Goal: Task Accomplishment & Management: Manage account settings

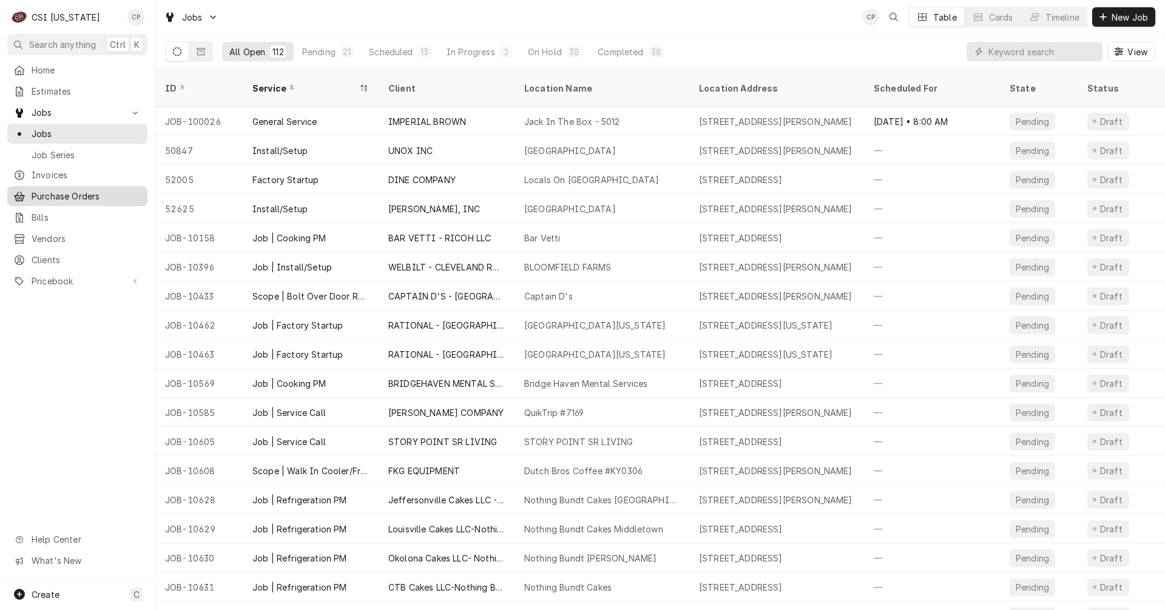
click at [59, 198] on div "Purchase Orders" at bounding box center [77, 196] width 135 height 15
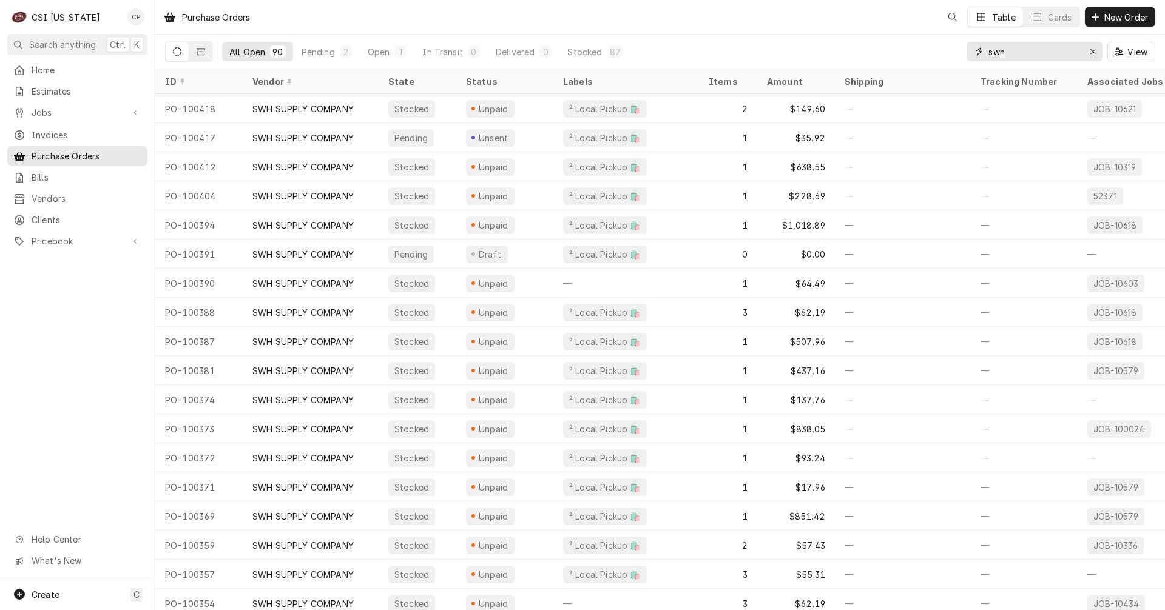
click at [1026, 54] on input "swh" at bounding box center [1033, 51] width 91 height 19
type input "s"
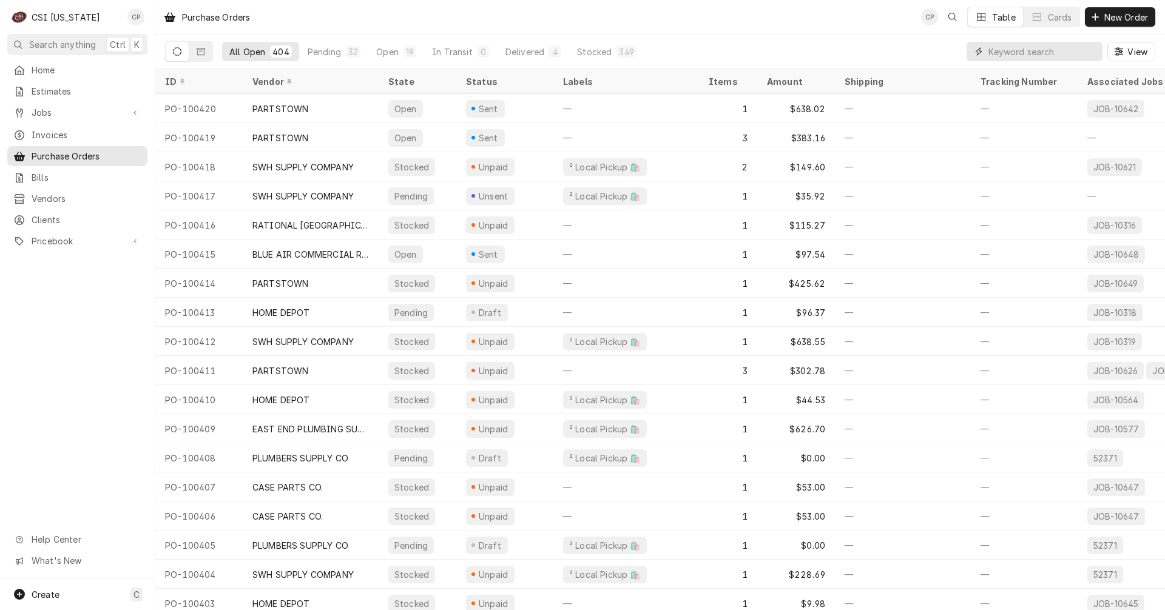
click at [1041, 56] on input "Dynamic Content Wrapper" at bounding box center [1042, 51] width 108 height 19
type input "100420"
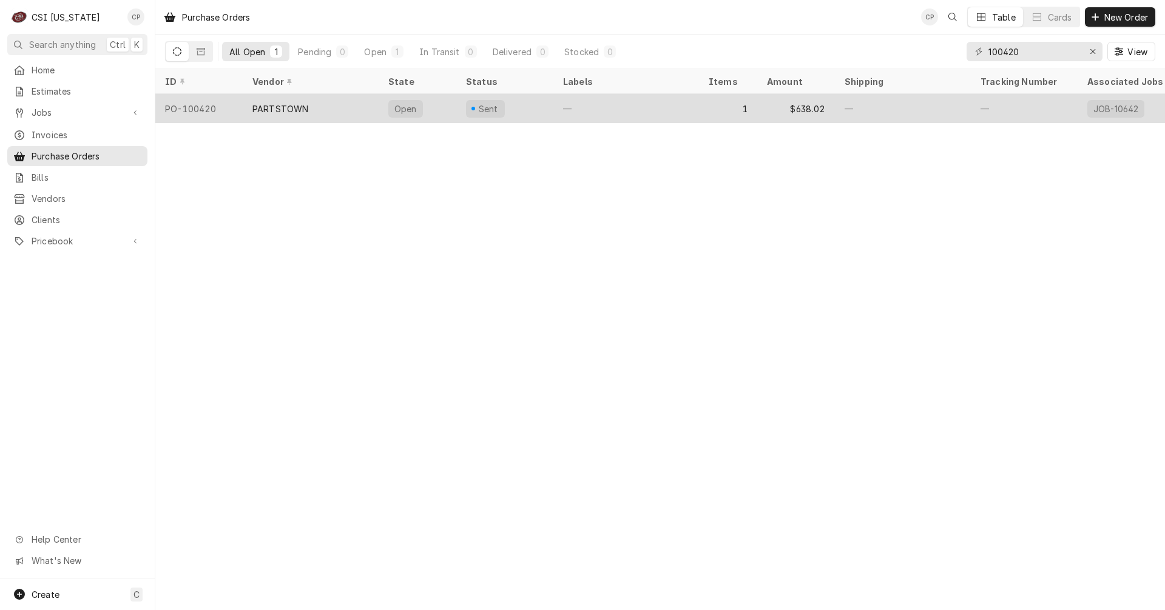
click at [609, 104] on div "—" at bounding box center [626, 108] width 146 height 29
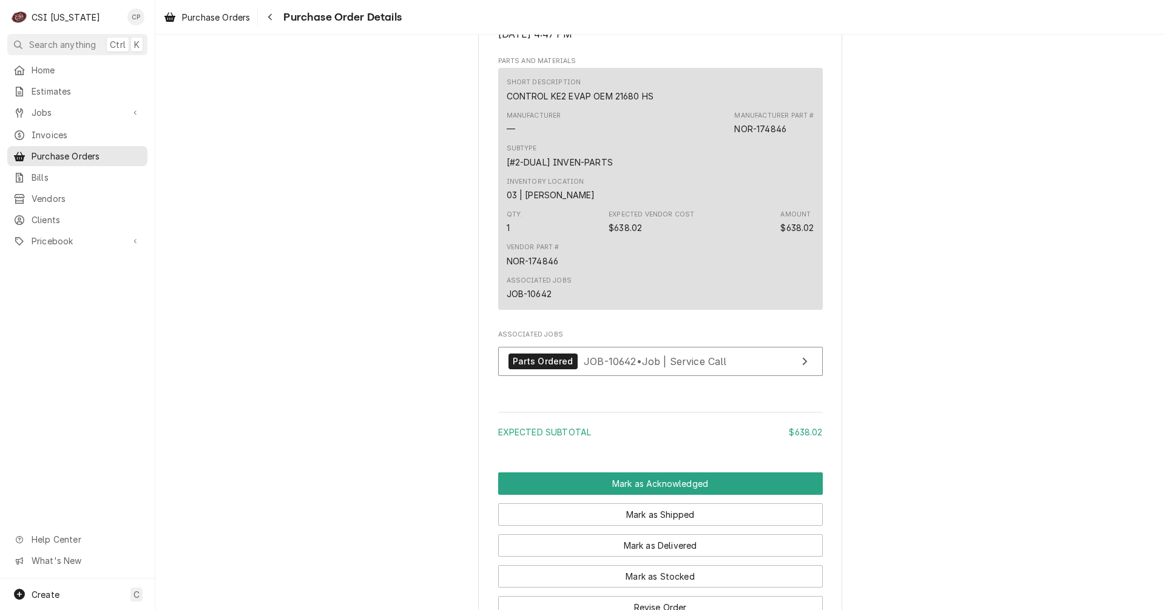
scroll to position [789, 0]
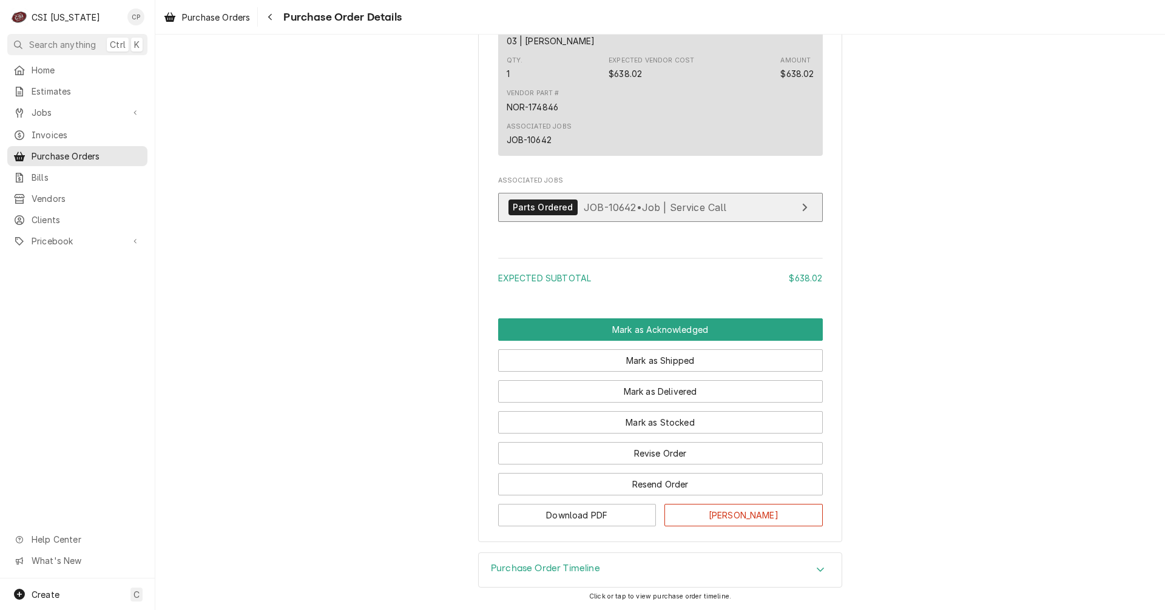
click at [766, 223] on link "Parts Ordered JOB-10642 • Job | Service Call" at bounding box center [660, 208] width 325 height 30
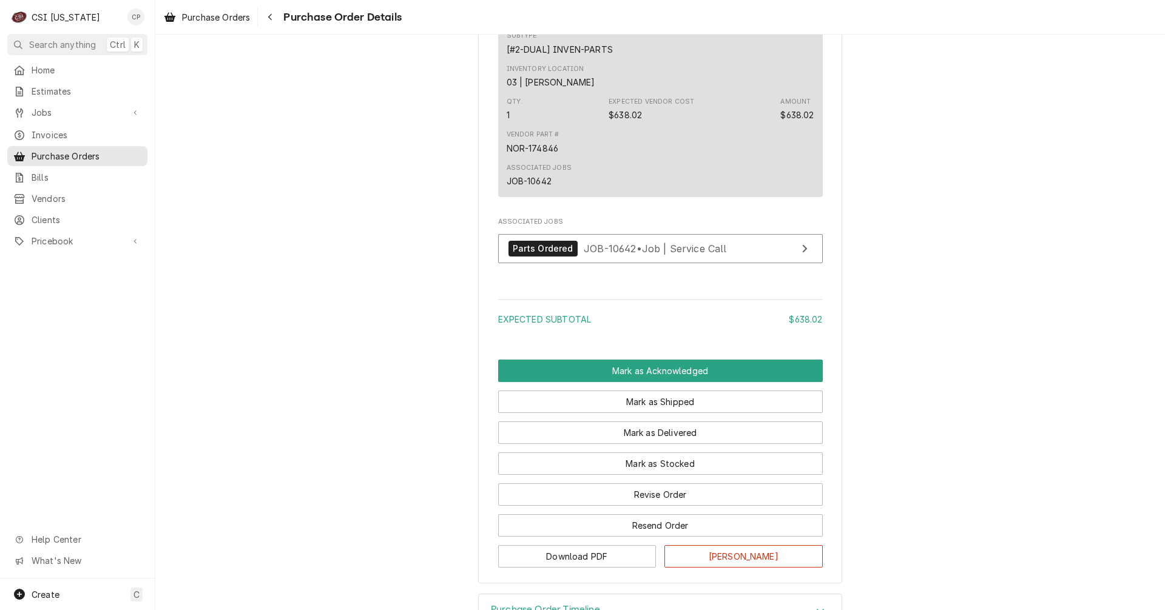
scroll to position [728, 0]
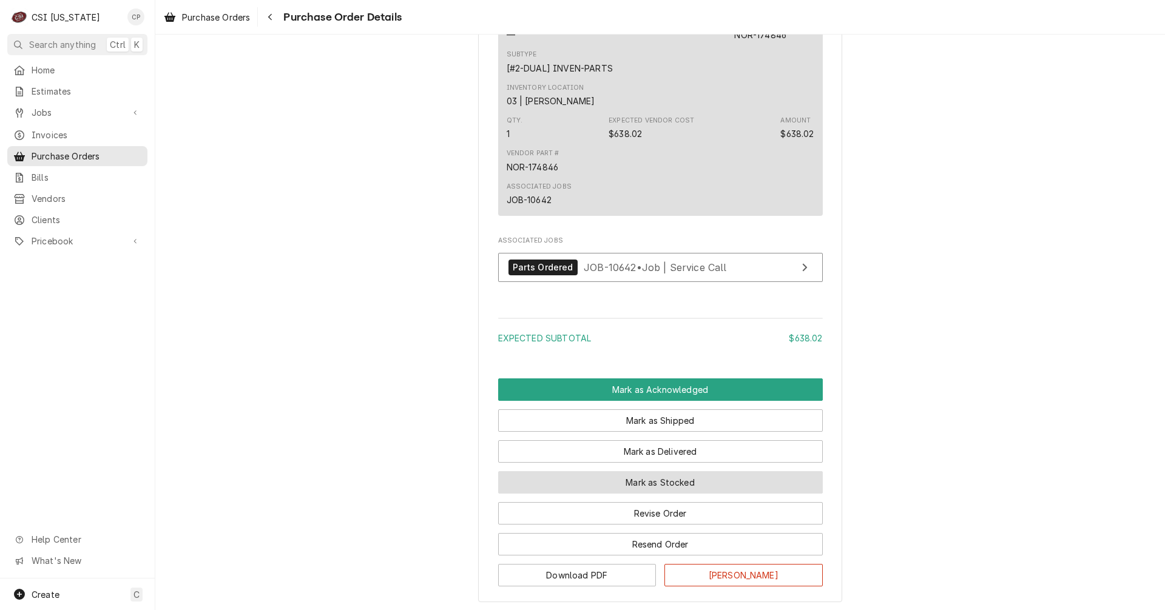
click at [659, 494] on button "Mark as Stocked" at bounding box center [660, 482] width 325 height 22
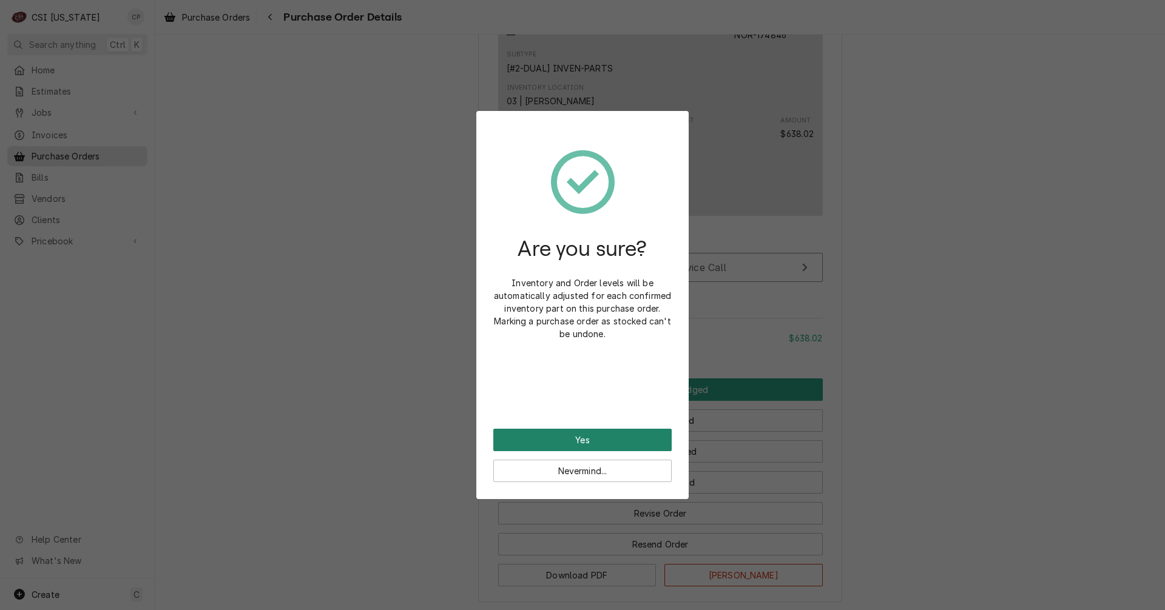
click at [592, 434] on button "Yes" at bounding box center [582, 440] width 178 height 22
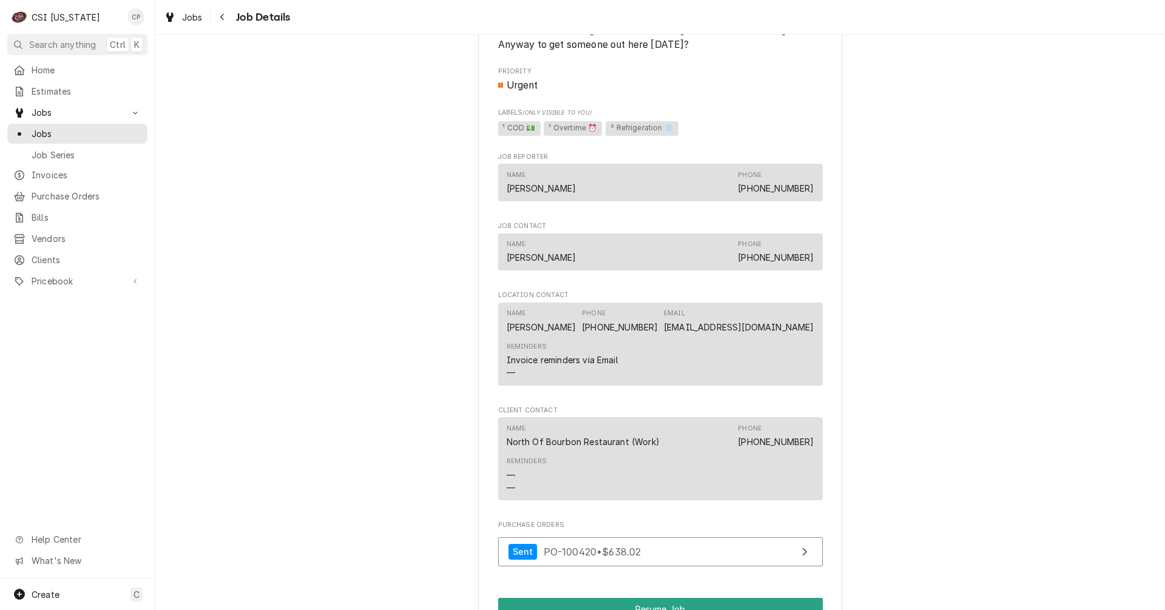
scroll to position [1274, 0]
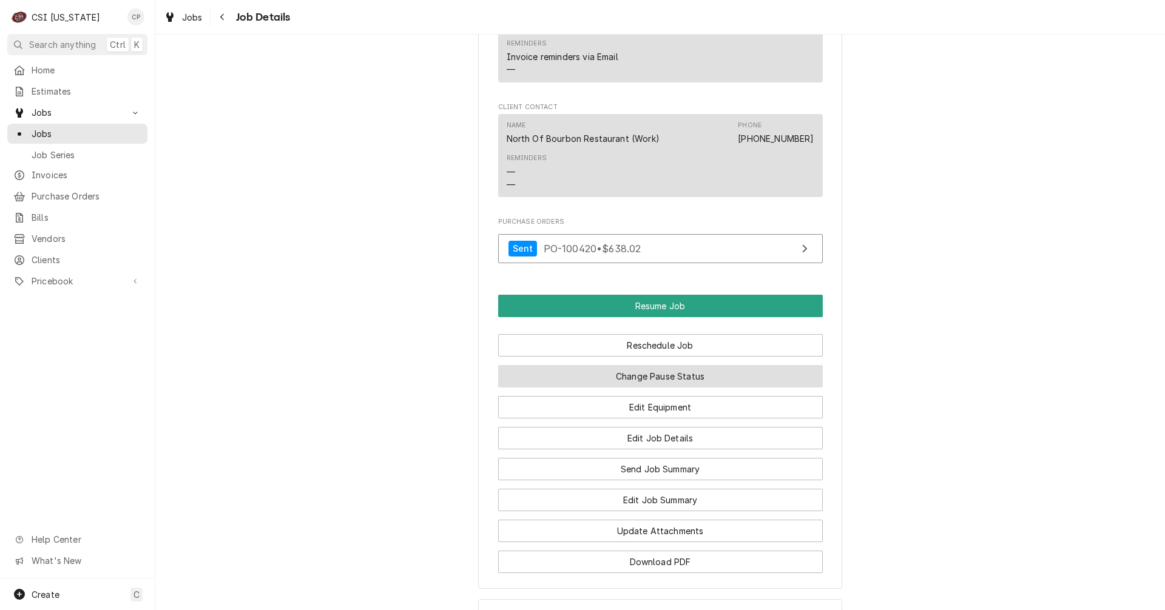
click at [666, 388] on button "Change Pause Status" at bounding box center [660, 376] width 325 height 22
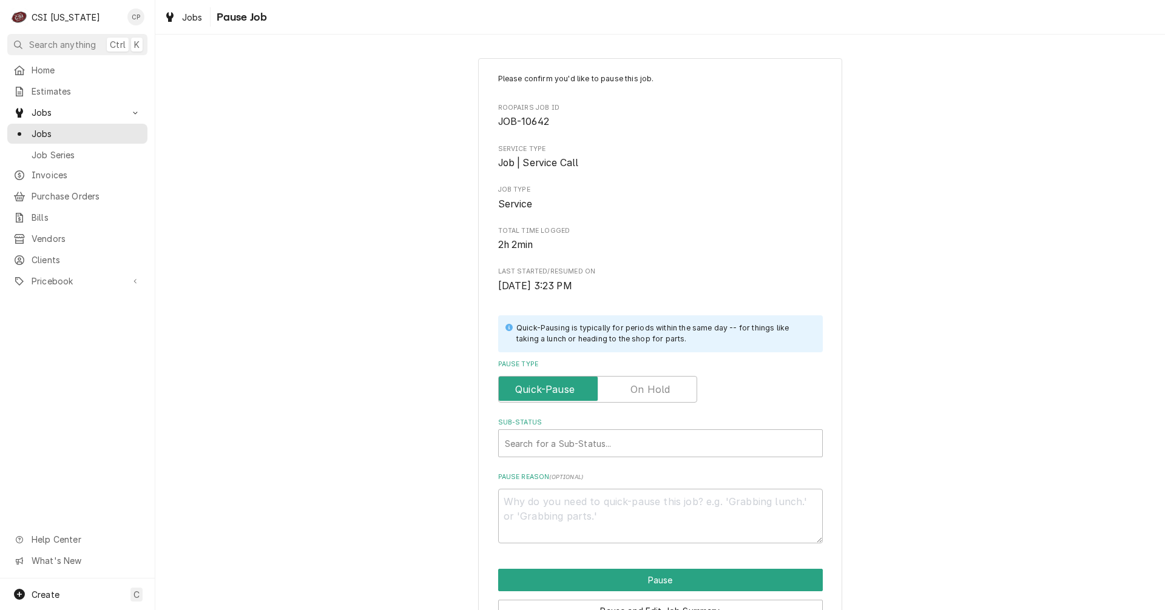
click at [654, 394] on label "Pause Type" at bounding box center [597, 389] width 199 height 27
click at [654, 394] on input "Pause Type" at bounding box center [598, 389] width 188 height 27
checkbox input "true"
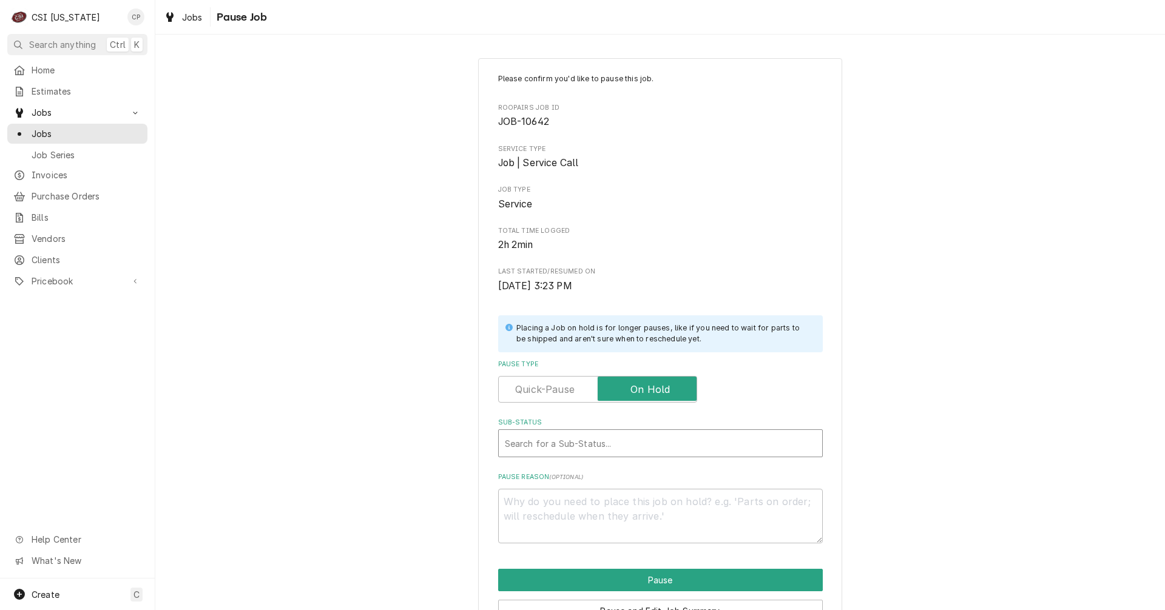
click at [612, 438] on div "Sub-Status" at bounding box center [660, 444] width 311 height 22
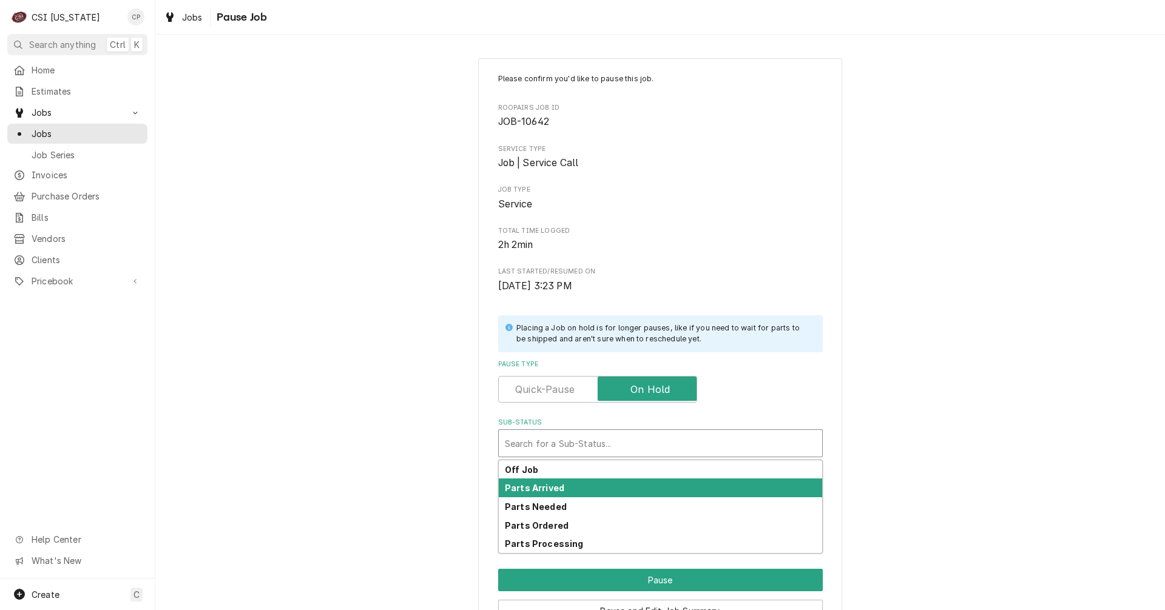
click at [553, 489] on strong "Parts Arrived" at bounding box center [534, 488] width 59 height 10
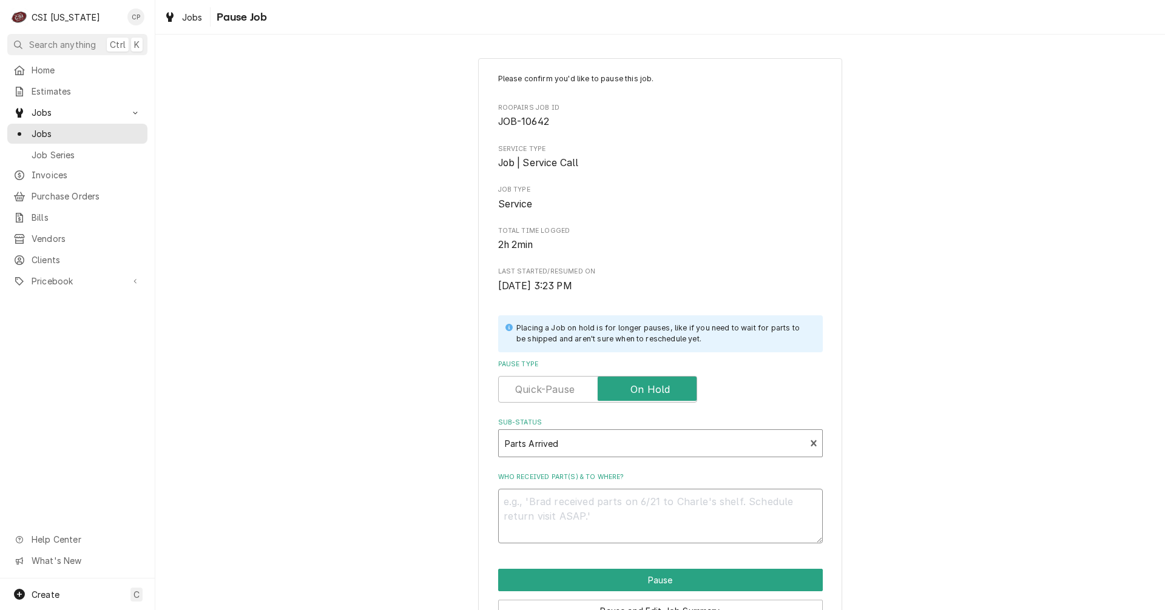
click at [556, 505] on textarea "Who received part(s) & to where?" at bounding box center [660, 516] width 325 height 55
click at [356, 528] on div "Please confirm you'd like to pause this job. Roopairs Job ID JOB-10642 Service …" at bounding box center [660, 363] width 1010 height 632
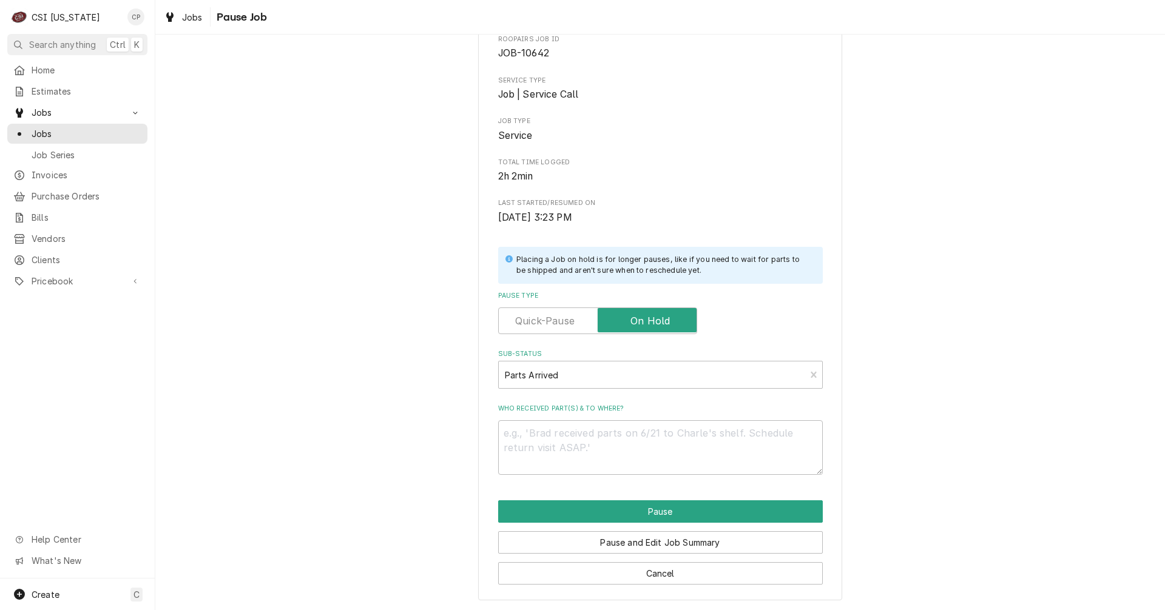
scroll to position [69, 0]
click at [569, 437] on textarea "Who received part(s) & to where?" at bounding box center [660, 447] width 325 height 55
type textarea "x"
type textarea "p"
type textarea "x"
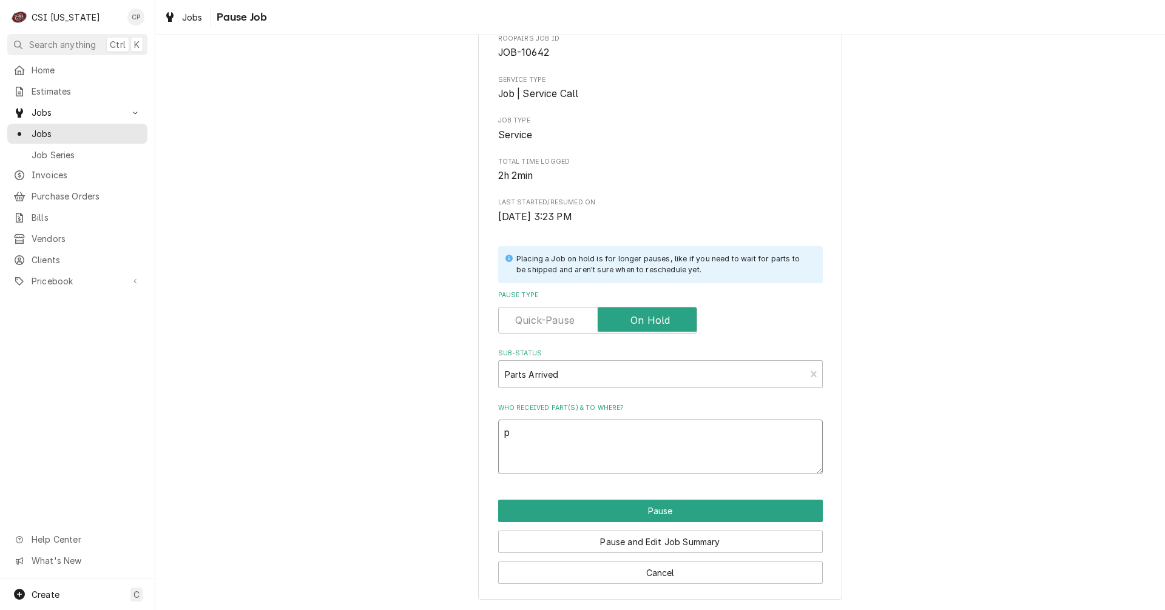
type textarea "pa"
type textarea "x"
type textarea "par"
type textarea "x"
type textarea "part"
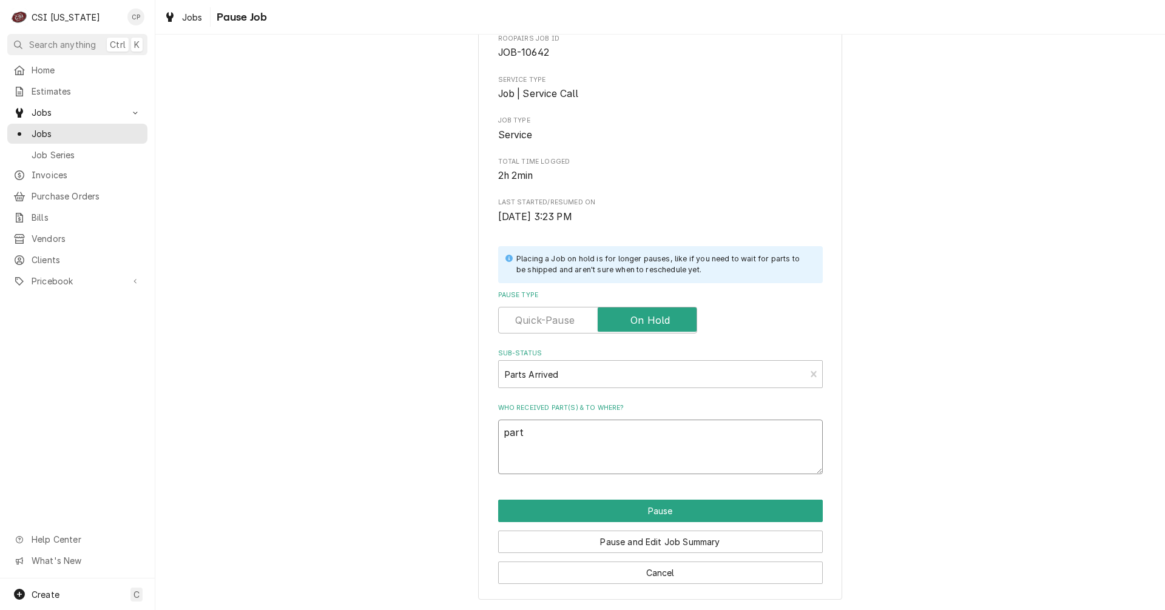
type textarea "x"
type textarea "parts"
type textarea "x"
type textarea "parts"
type textarea "x"
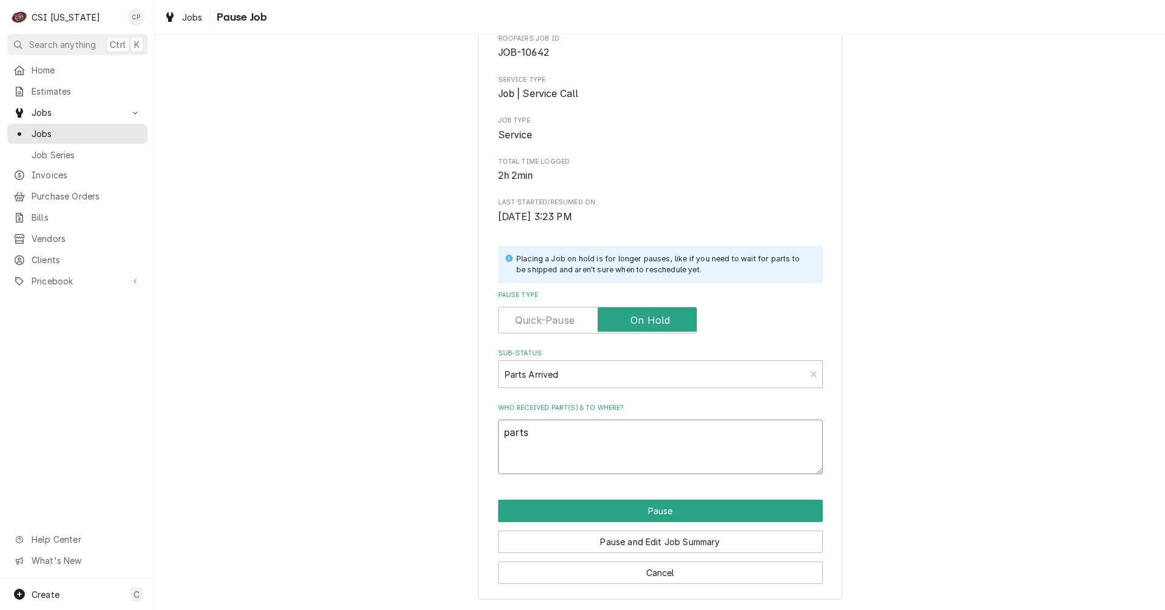
type textarea "parts a"
type textarea "x"
type textarea "parts ar"
type textarea "x"
type textarea "parts arr"
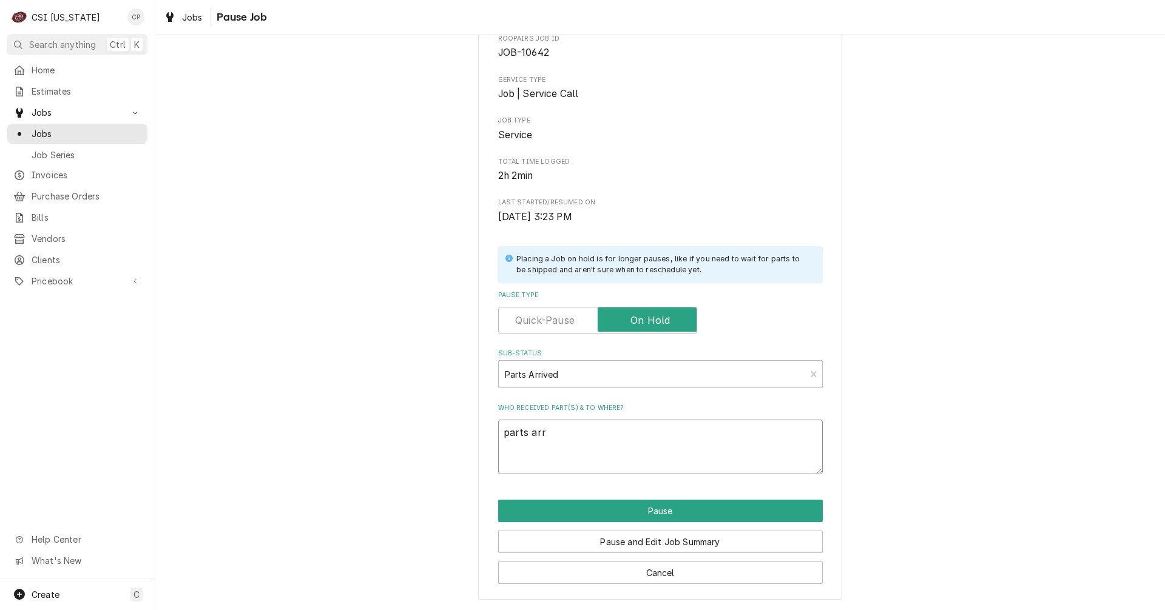
type textarea "x"
type textarea "parts arri"
type textarea "x"
type textarea "parts arriv"
type textarea "x"
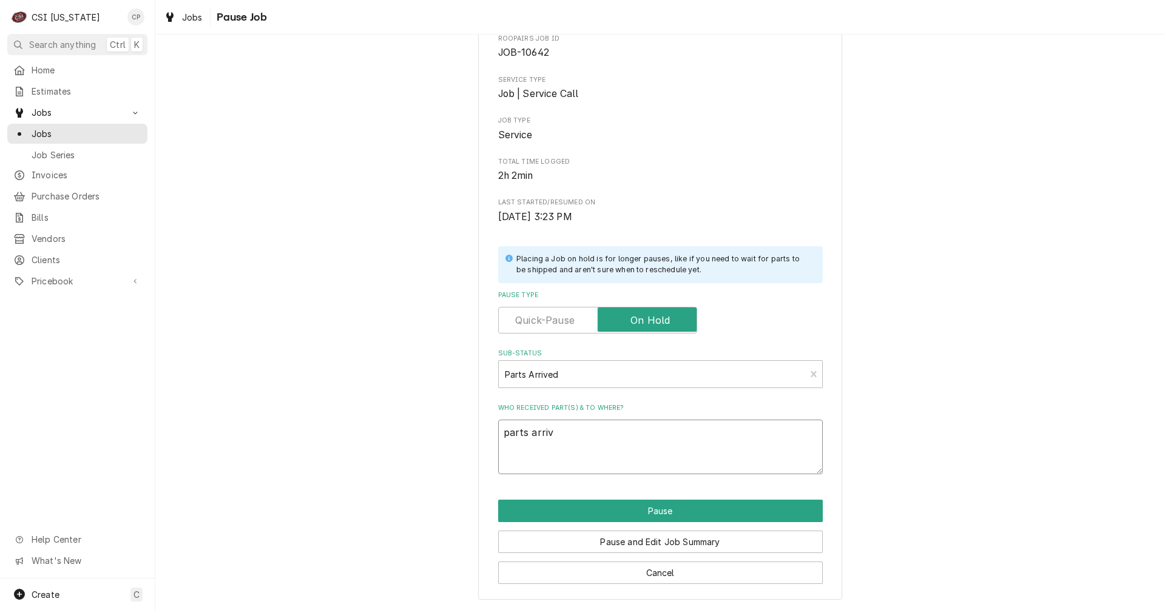
type textarea "parts arrive"
type textarea "x"
type textarea "parts arrived"
type textarea "x"
type textarea "parts arrived"
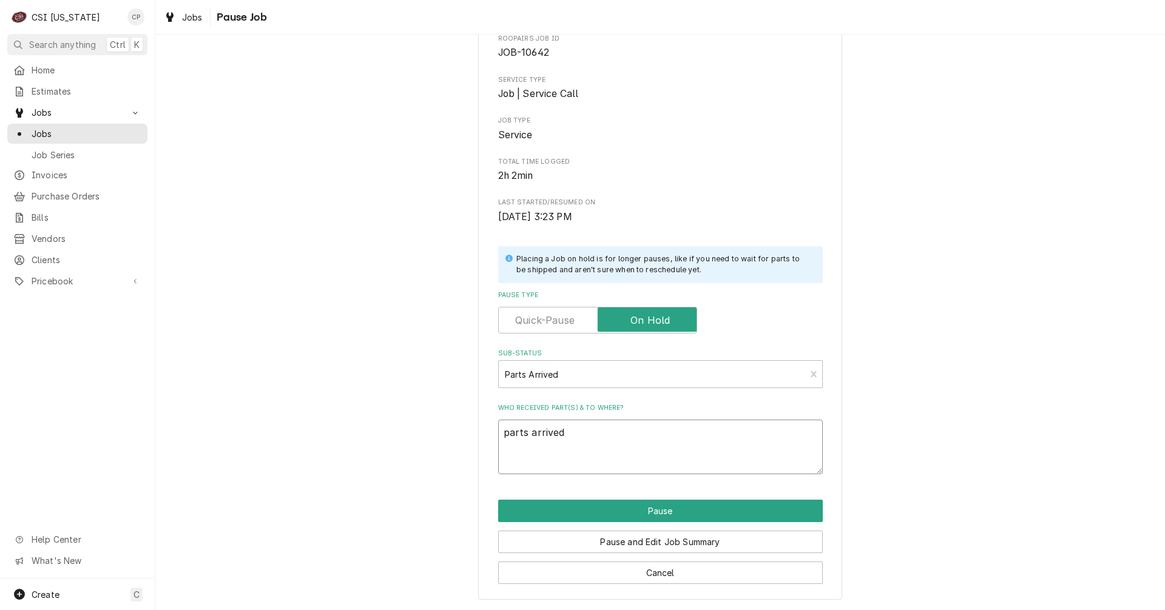
type textarea "x"
type textarea "parts arrived a"
type textarea "x"
type textarea "parts arrived an"
type textarea "x"
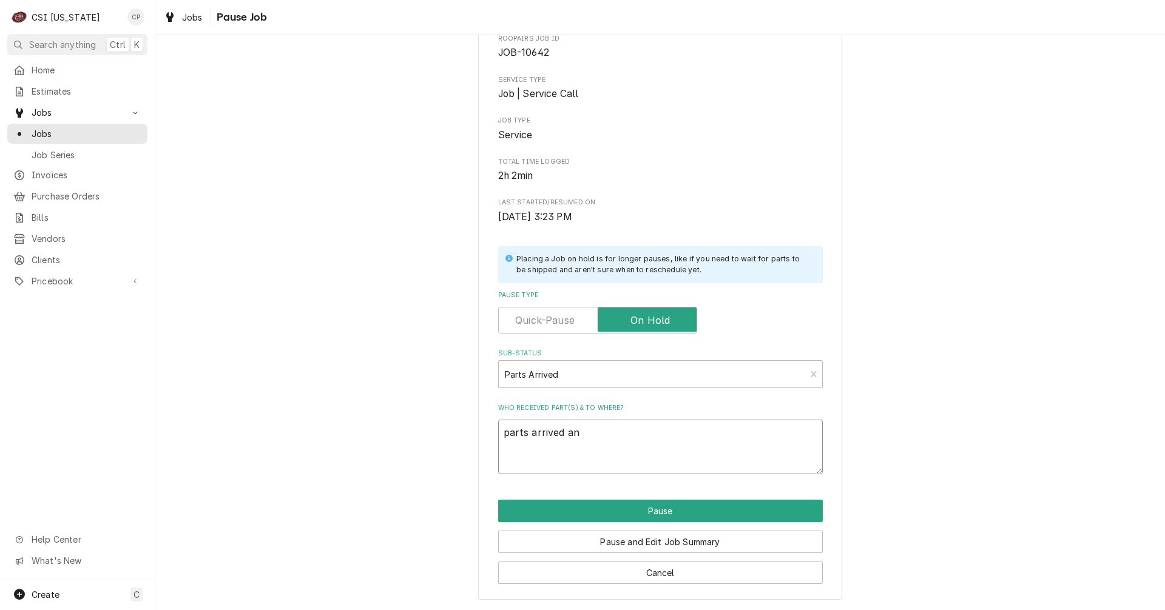
type textarea "parts arrived and"
type textarea "x"
type textarea "parts arrived and"
type textarea "x"
type textarea "parts arrived and p"
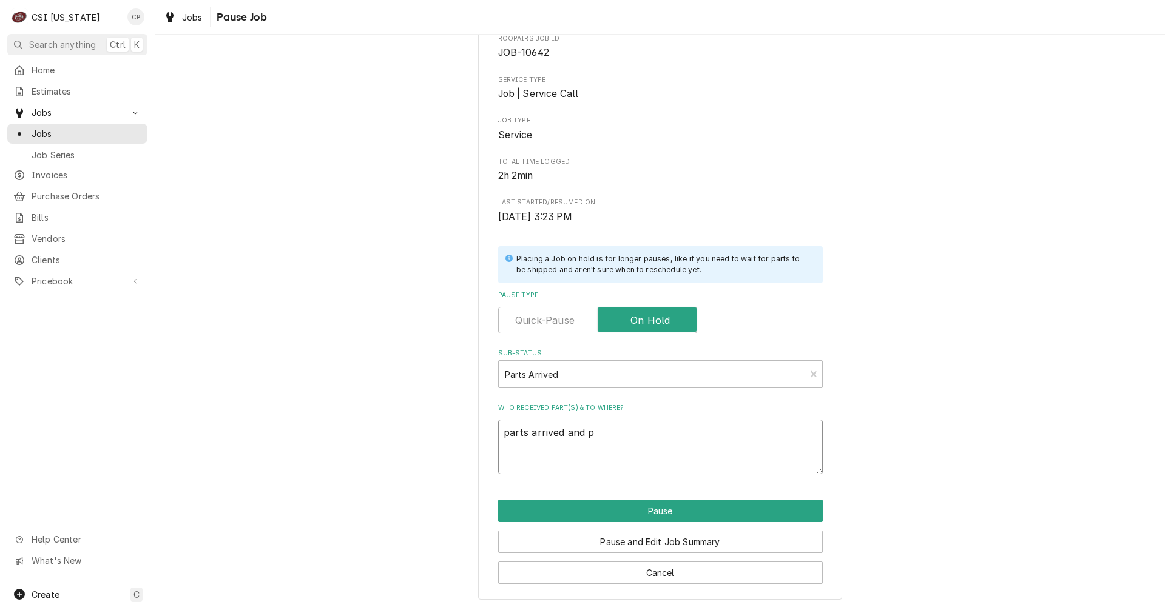
type textarea "x"
type textarea "parts arrived and pl"
type textarea "x"
type textarea "parts arrived and pla"
type textarea "x"
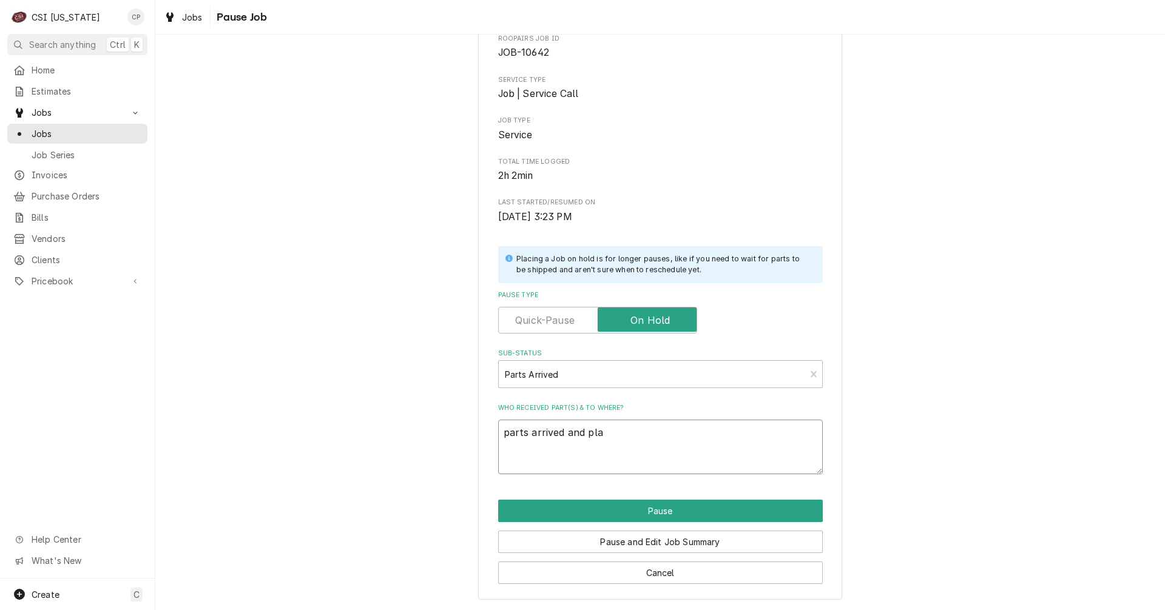
type textarea "parts arrived and plac"
type textarea "x"
type textarea "parts arrived and place"
type textarea "x"
type textarea "parts arrived and placed"
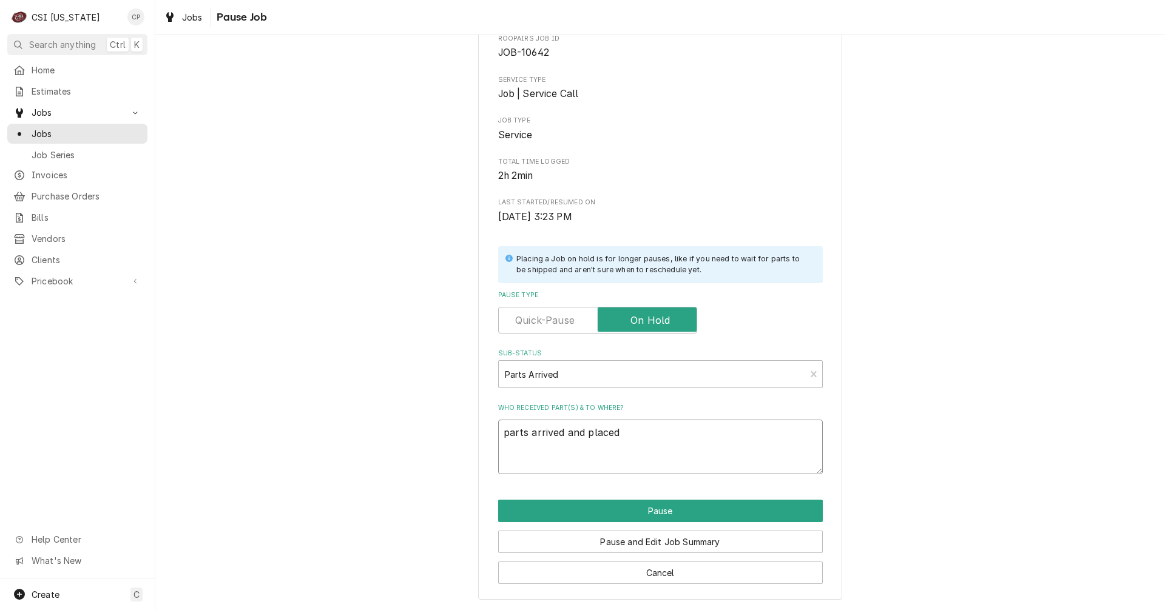
type textarea "x"
type textarea "parts arrived and placed"
type textarea "x"
type textarea "parts arrived and placed o"
type textarea "x"
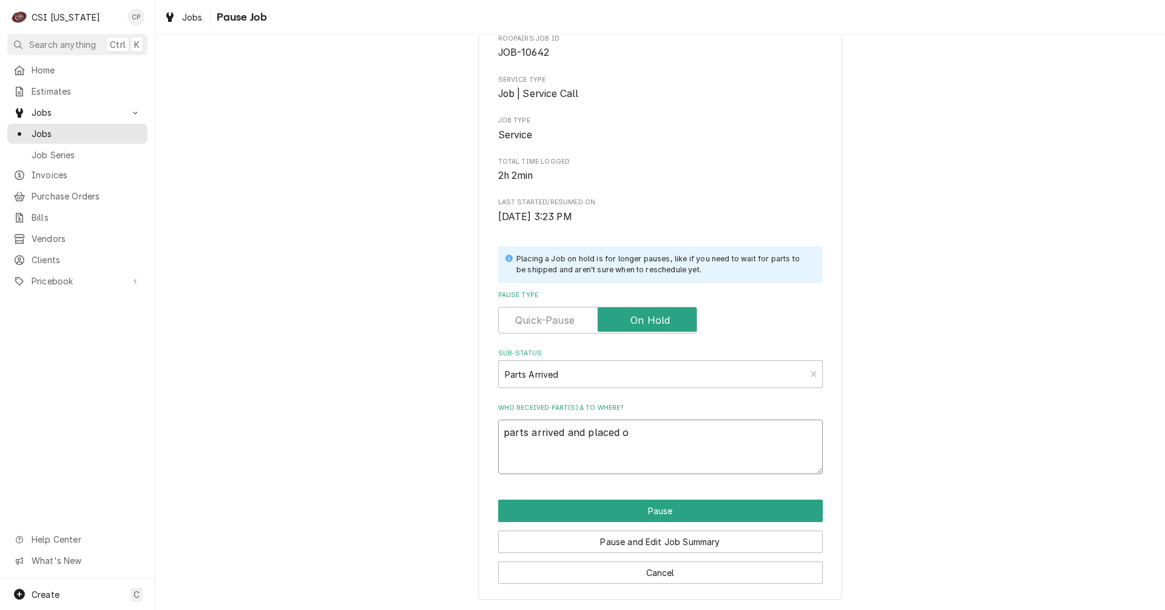
type textarea "parts arrived and placed on"
type textarea "x"
type textarea "parts arrived and placed on"
type textarea "x"
type textarea "parts arrived and placed on M"
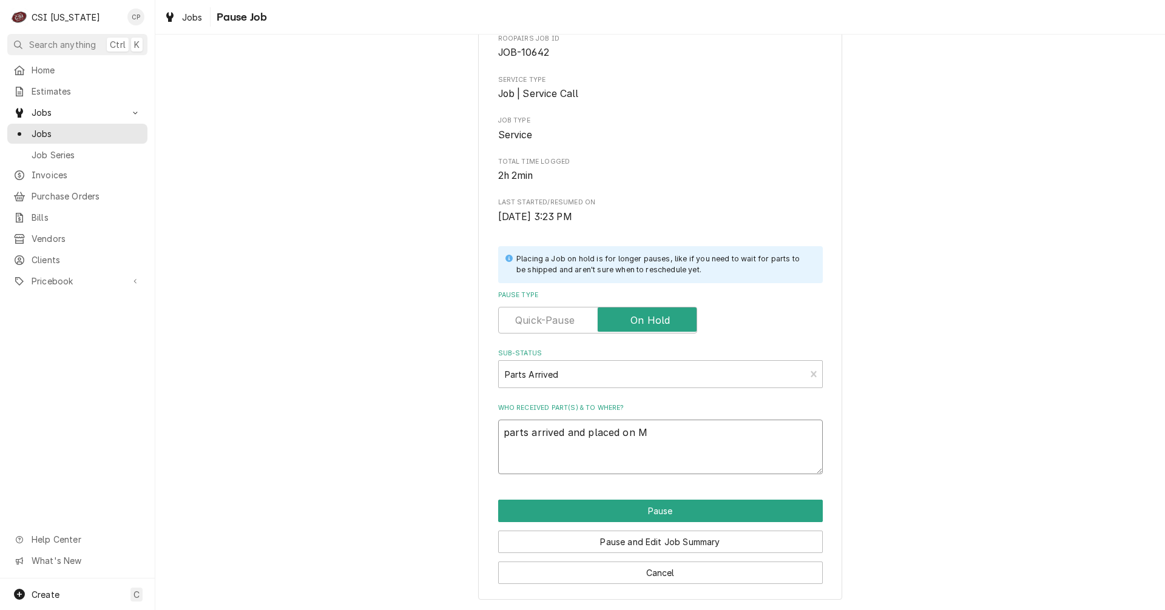
type textarea "x"
type textarea "parts arrived and placed on Ma"
type textarea "x"
type textarea "parts arrived and placed on Mat"
type textarea "x"
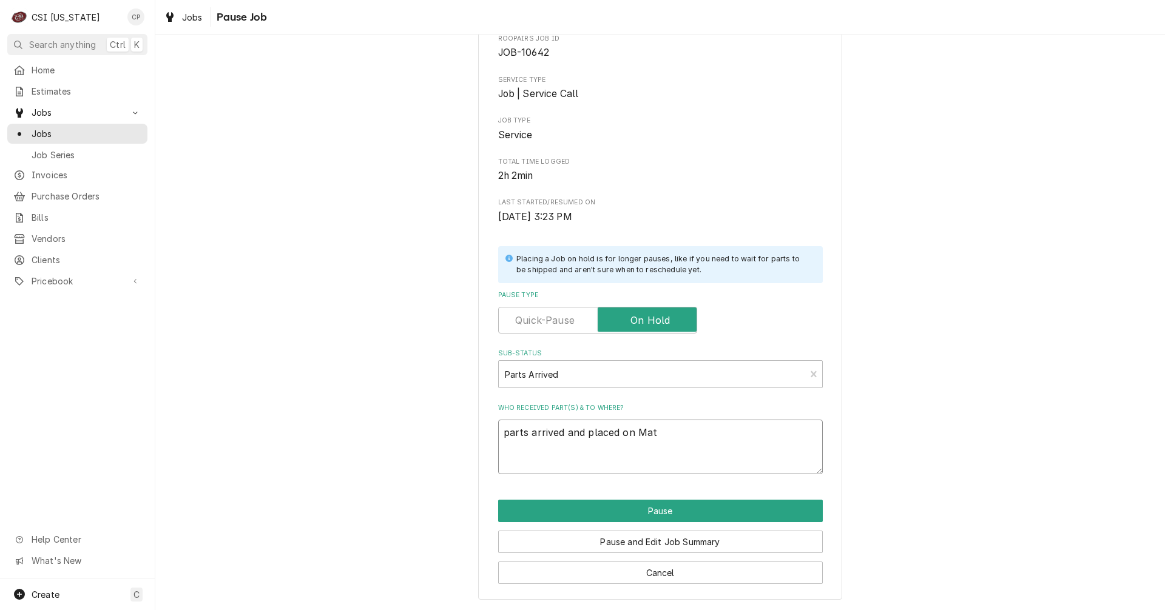
type textarea "parts arrived and placed on Matt"
type textarea "x"
type textarea "parts arrived and placed on Matt'"
type textarea "x"
type textarea "parts arrived and placed on Matt's"
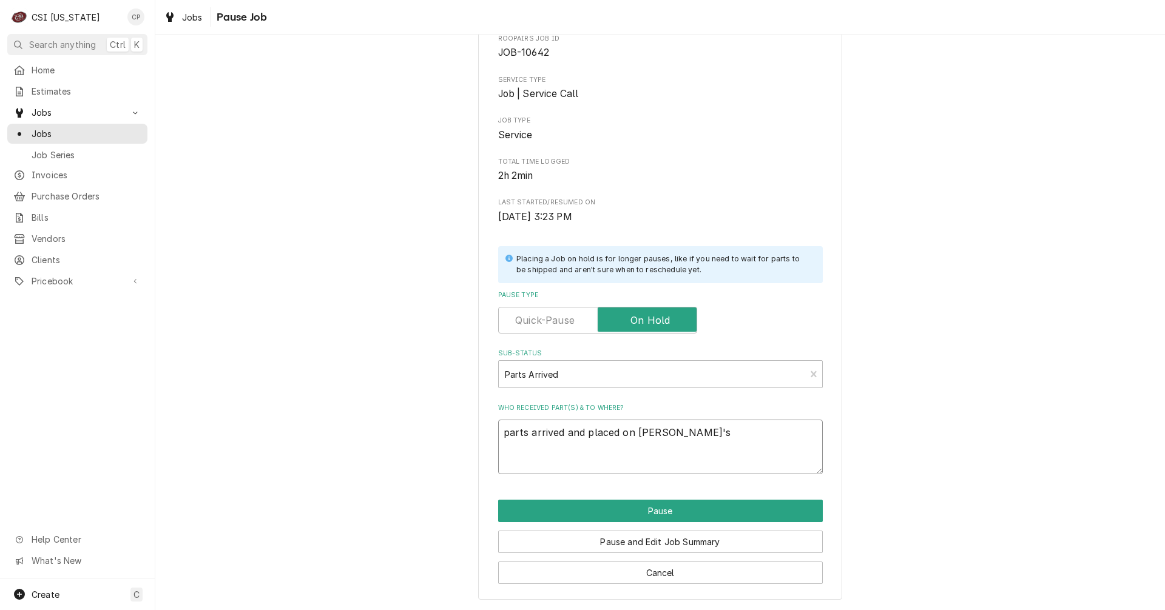
type textarea "x"
type textarea "parts arrived and placed on Matt's"
type textarea "x"
type textarea "parts arrived and placed on Matt's s"
type textarea "x"
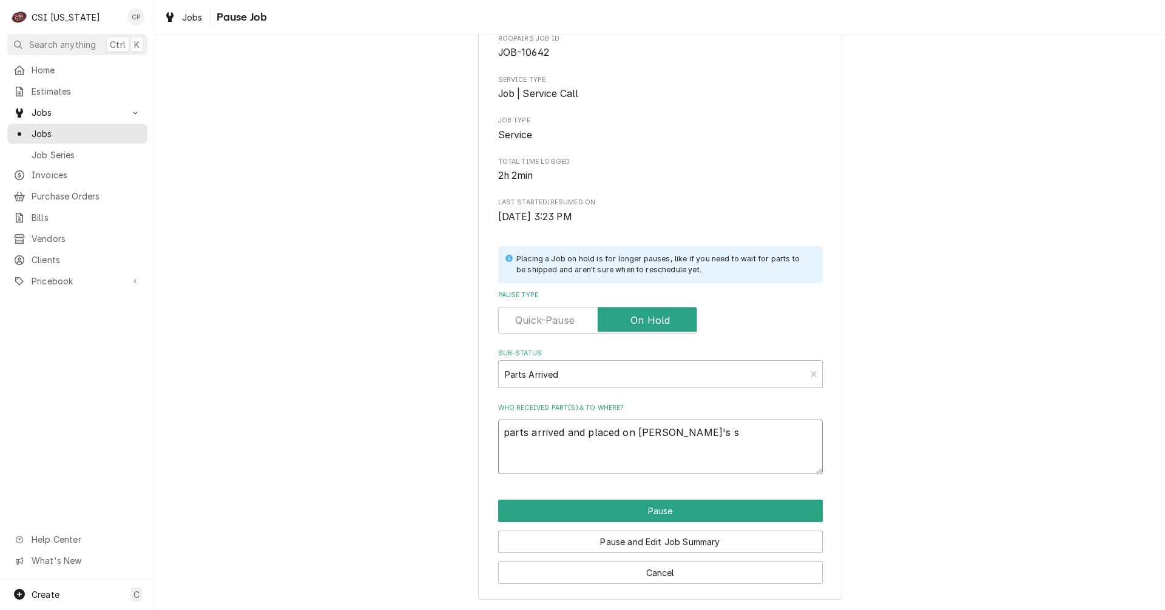
type textarea "parts arrived and placed on Matt's sh"
type textarea "x"
type textarea "parts arrived and placed on Matt's she"
type textarea "x"
type textarea "parts arrived and placed on Matt's shel"
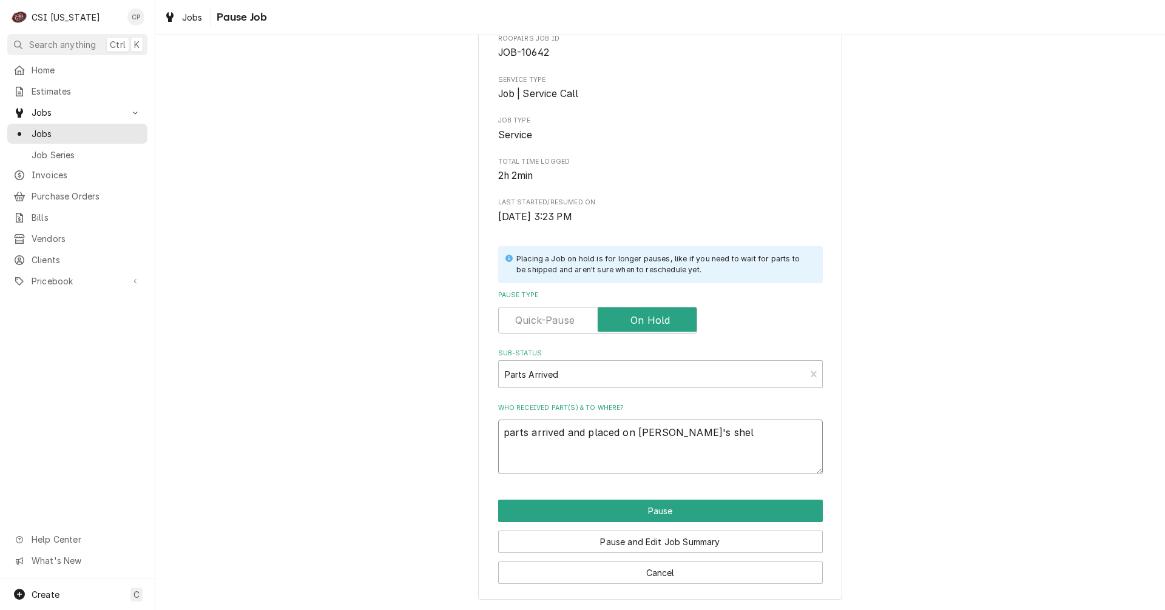
type textarea "x"
type textarea "parts arrived and placed on Matt's shelf"
click at [654, 516] on button "Pause" at bounding box center [660, 511] width 325 height 22
type textarea "x"
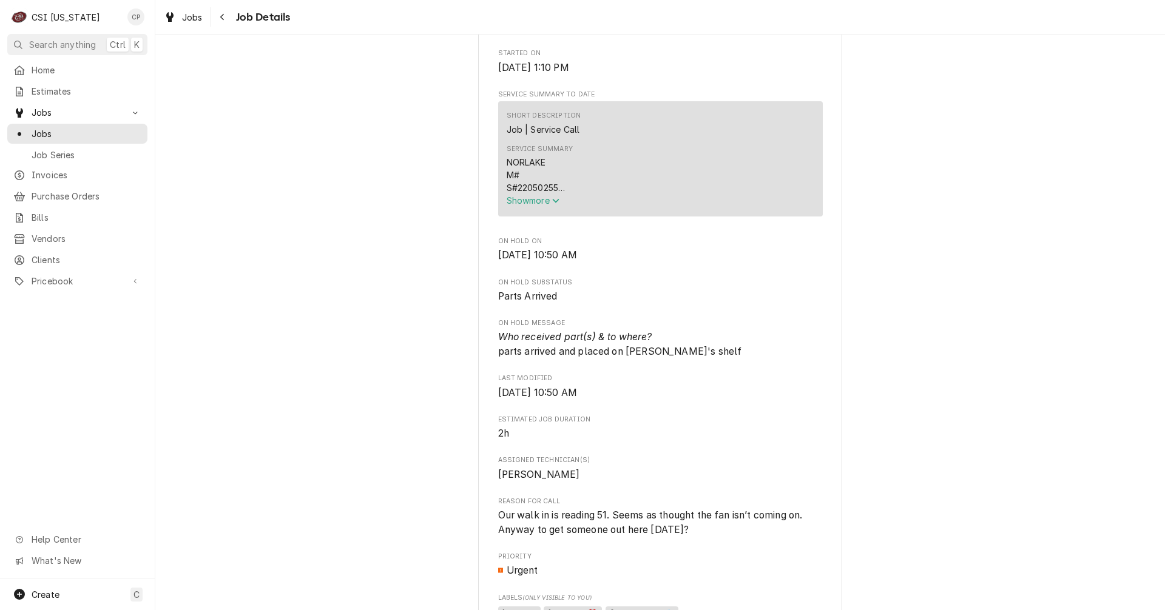
scroll to position [971, 0]
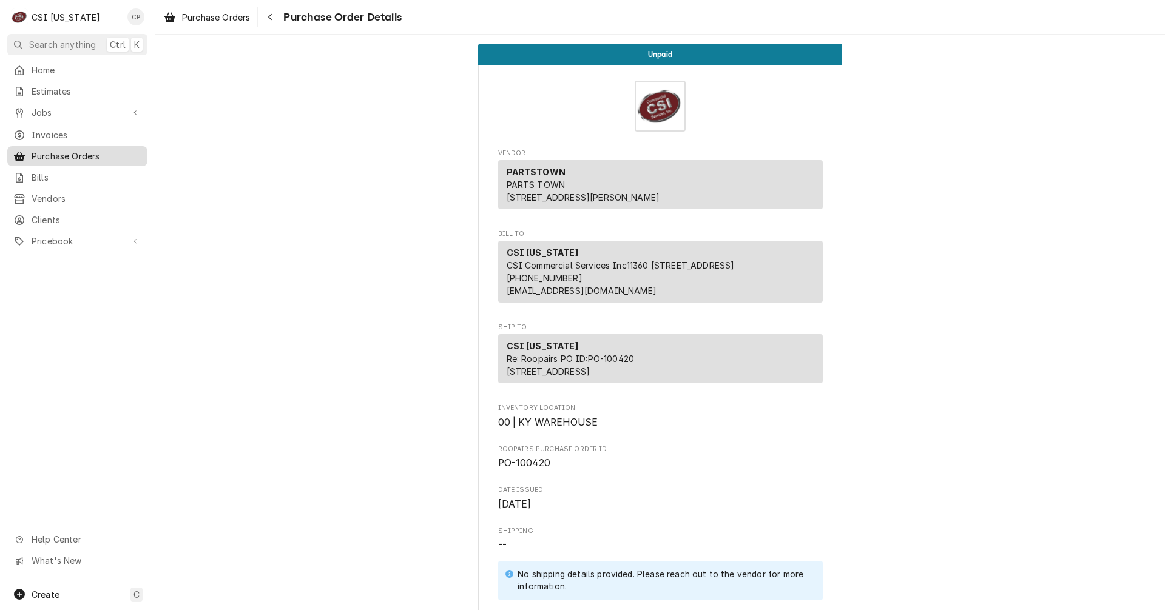
click at [84, 151] on span "Purchase Orders" at bounding box center [87, 156] width 110 height 13
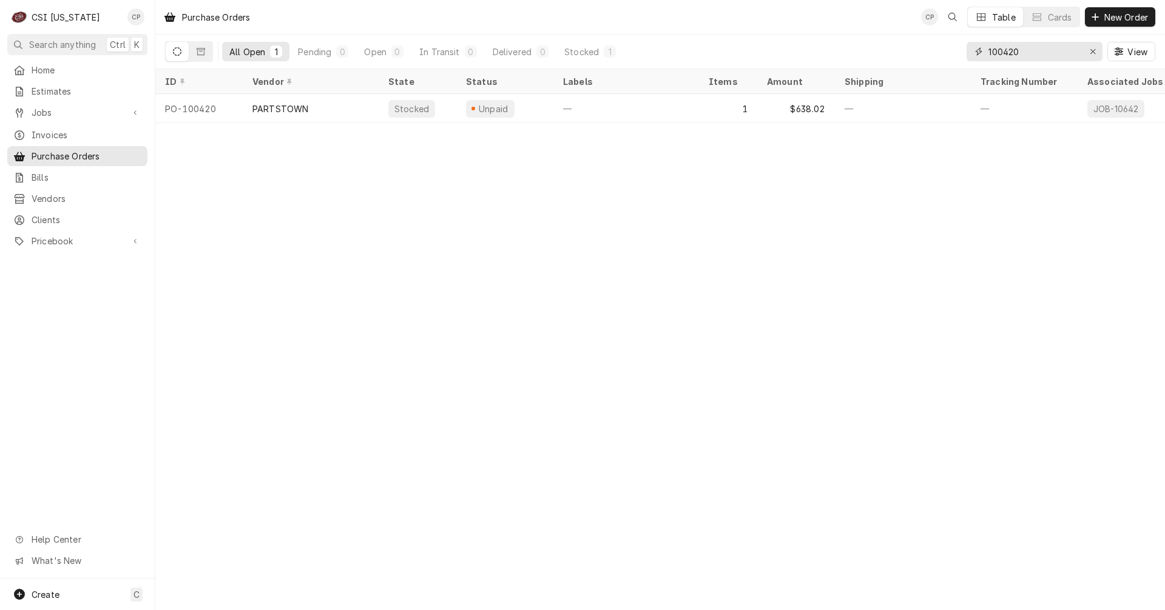
drag, startPoint x: 1053, startPoint y: 52, endPoint x: 959, endPoint y: 48, distance: 93.5
click at [959, 48] on div "All Open 1 Pending 0 Open 0 In Transit 0 Delivered 0 Stocked 1 100420 View" at bounding box center [660, 52] width 990 height 34
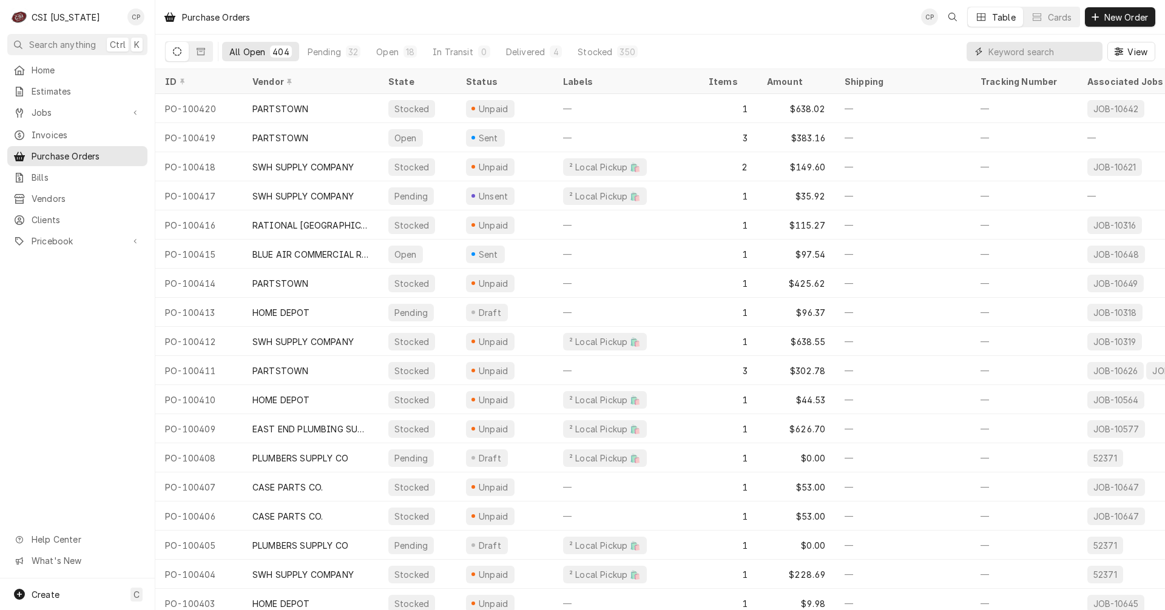
click at [1006, 50] on input "Dynamic Content Wrapper" at bounding box center [1042, 51] width 108 height 19
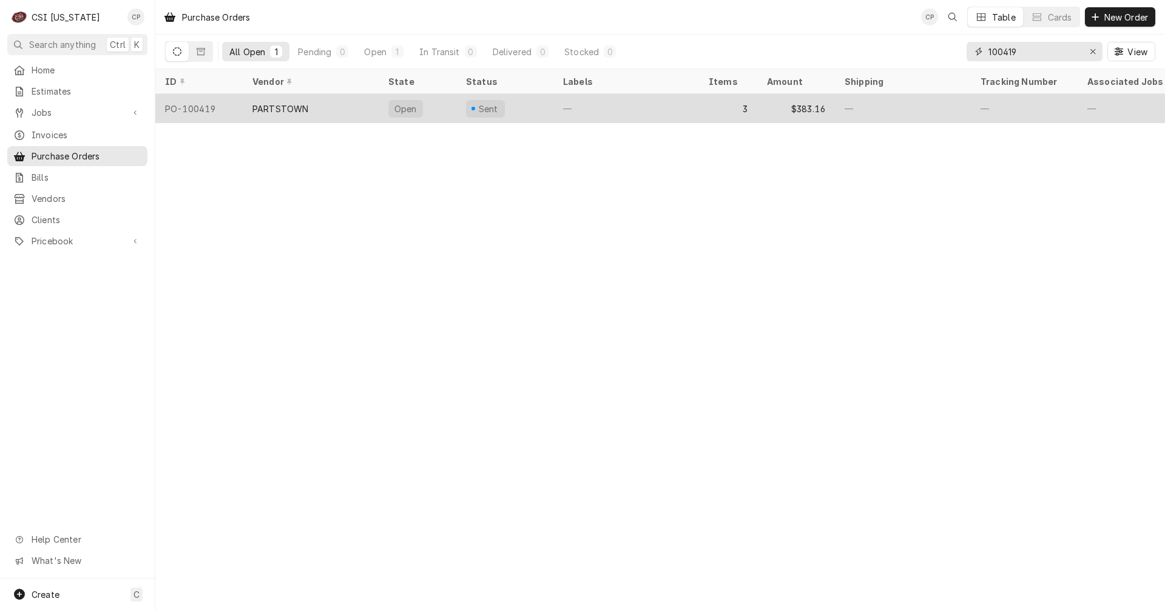
type input "100419"
click at [293, 109] on div "PARTSTOWN" at bounding box center [280, 109] width 56 height 13
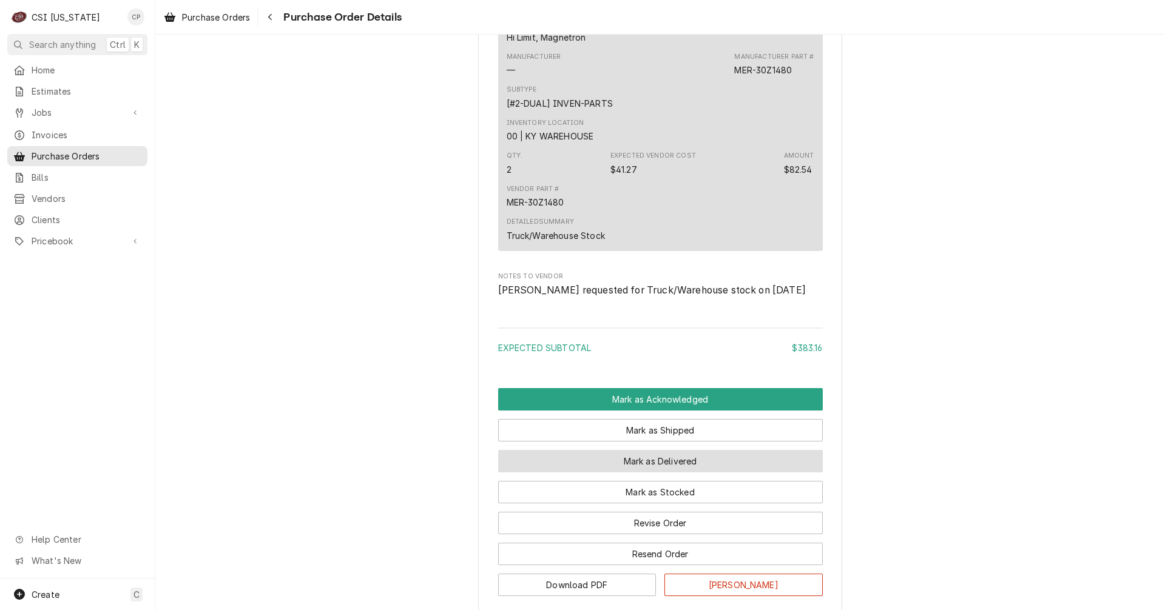
scroll to position [1274, 0]
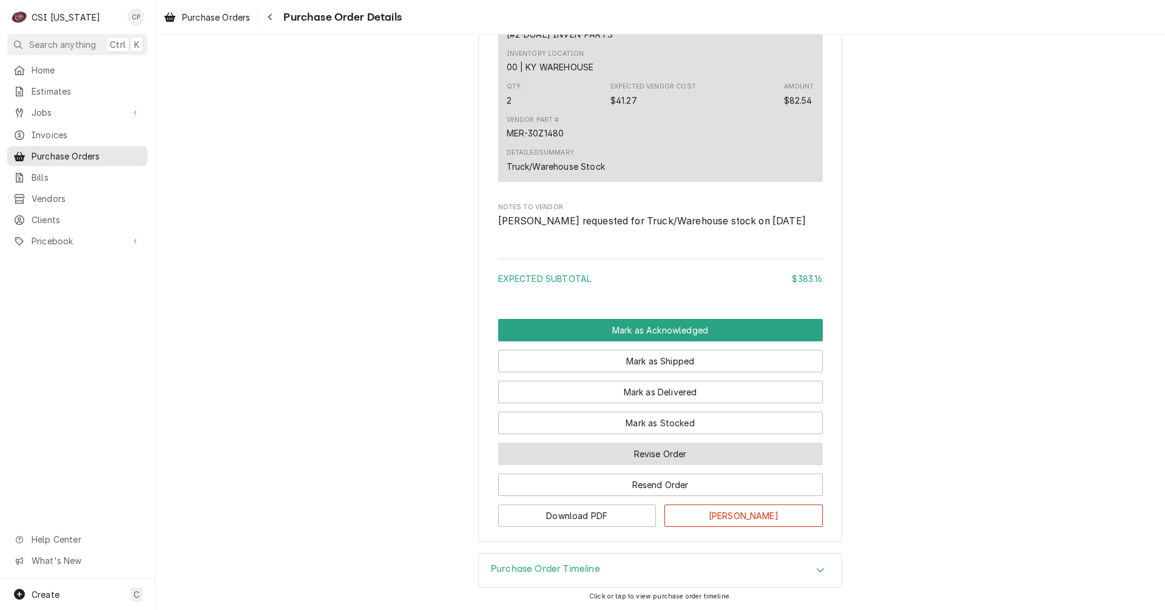
click at [614, 465] on button "Revise Order" at bounding box center [660, 454] width 325 height 22
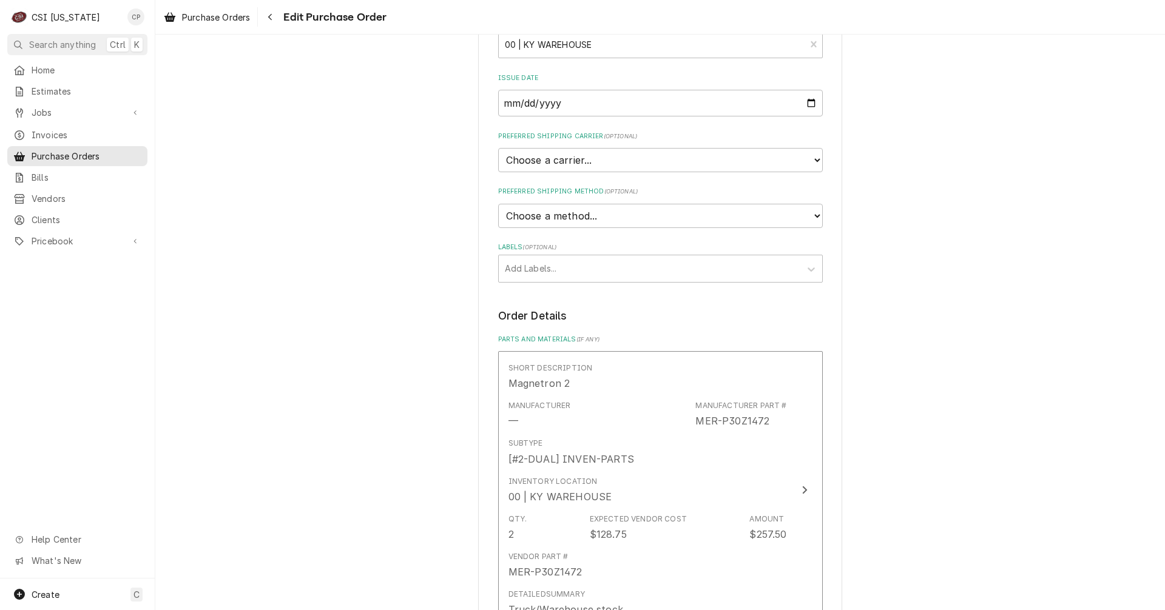
scroll to position [243, 0]
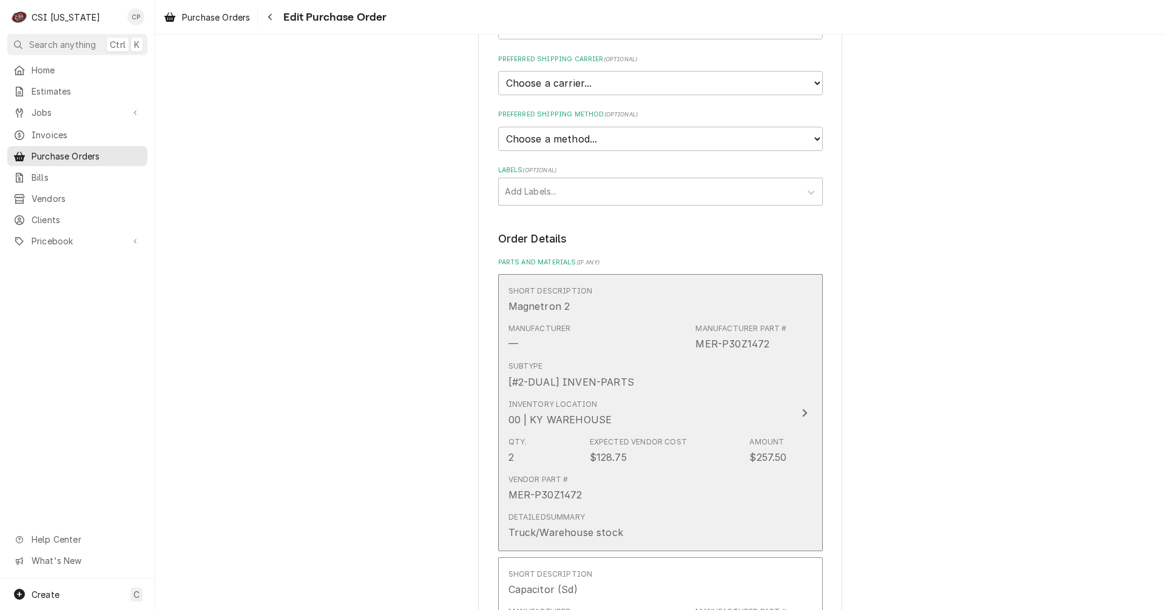
click at [729, 483] on div "Vendor Part # MER-P30Z1472" at bounding box center [647, 489] width 279 height 38
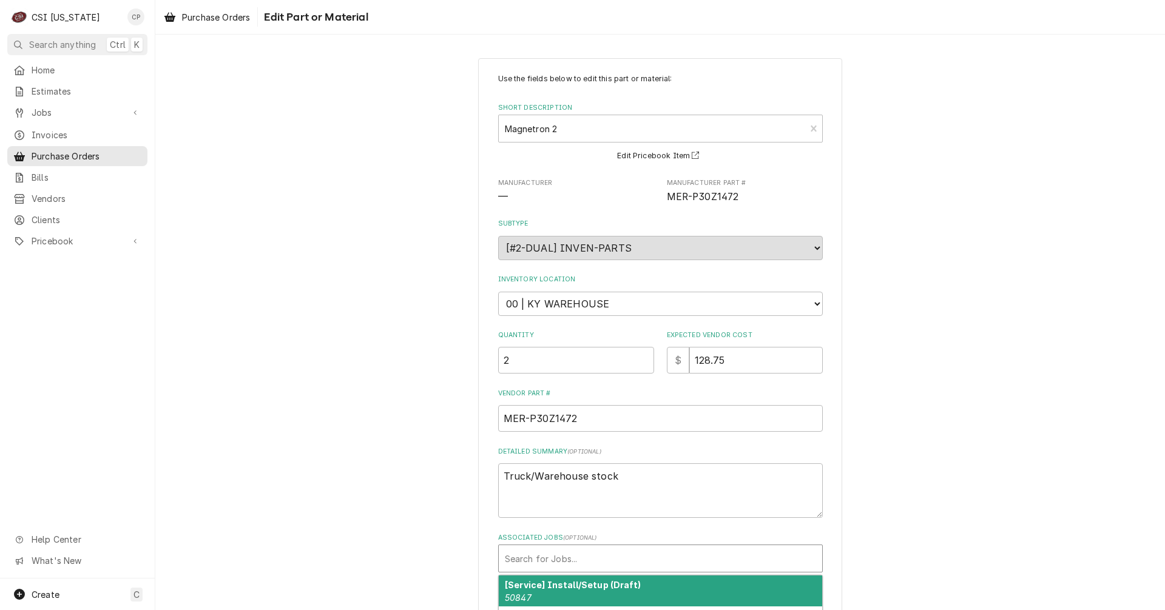
click at [569, 562] on div "Associated Jobs" at bounding box center [660, 559] width 311 height 22
click at [406, 514] on div "Use the fields below to edit this part or material: Short Description Magnetron…" at bounding box center [660, 362] width 1010 height 630
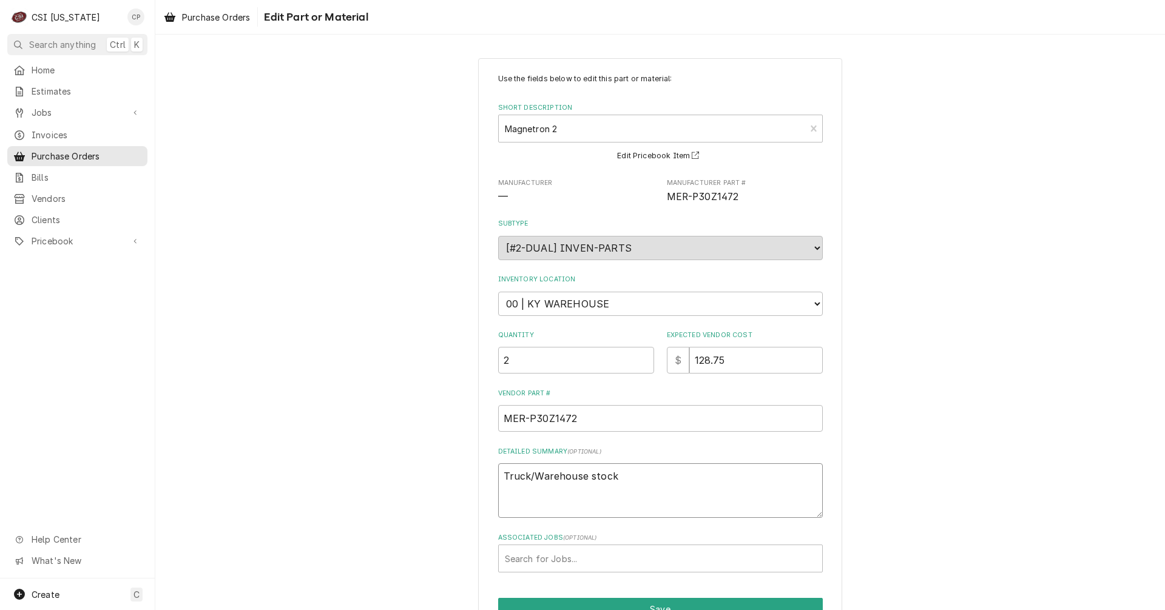
click at [609, 499] on textarea "Truck/Warehouse stock" at bounding box center [660, 491] width 325 height 55
type textarea "x"
type textarea "Truck/Warehouse stock"
type textarea "x"
type textarea "Truck/Warehouse stock p"
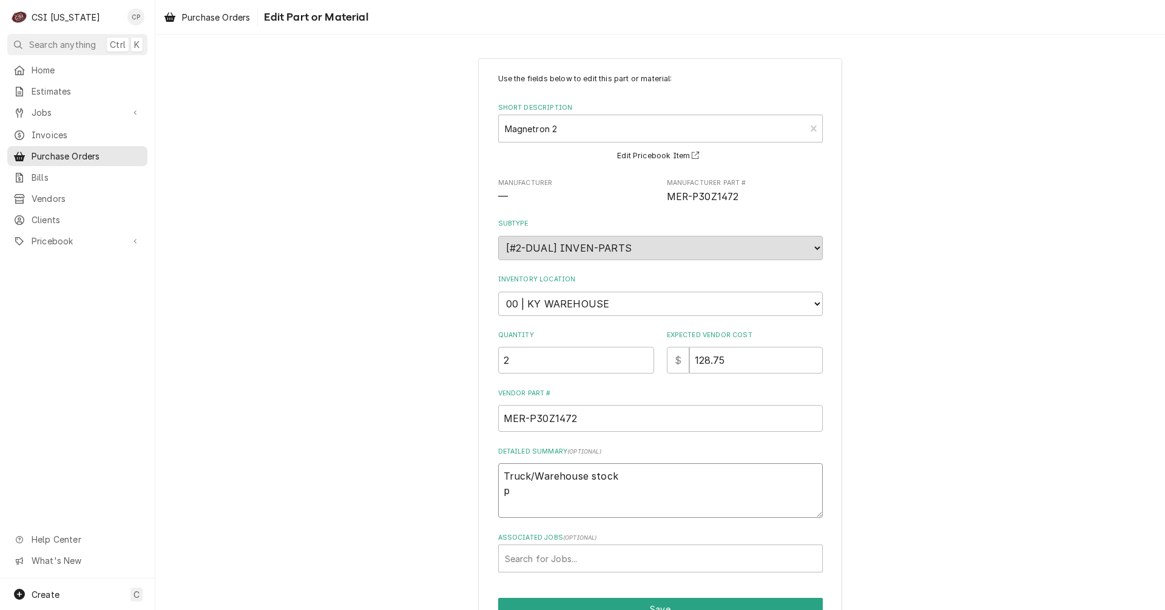
type textarea "x"
type textarea "Truck/Warehouse stock pa"
type textarea "x"
type textarea "Truck/Warehouse stock par"
type textarea "x"
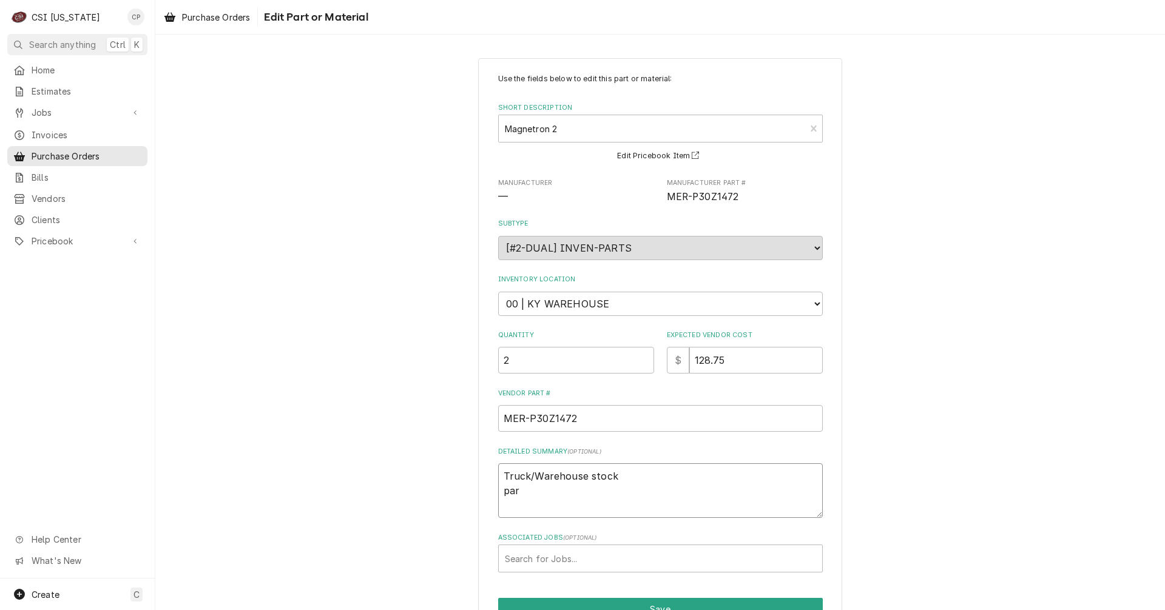
type textarea "Truck/Warehouse stock part"
type textarea "x"
type textarea "Truck/Warehouse stock par"
type textarea "x"
type textarea "Truck/Warehouse stock pa"
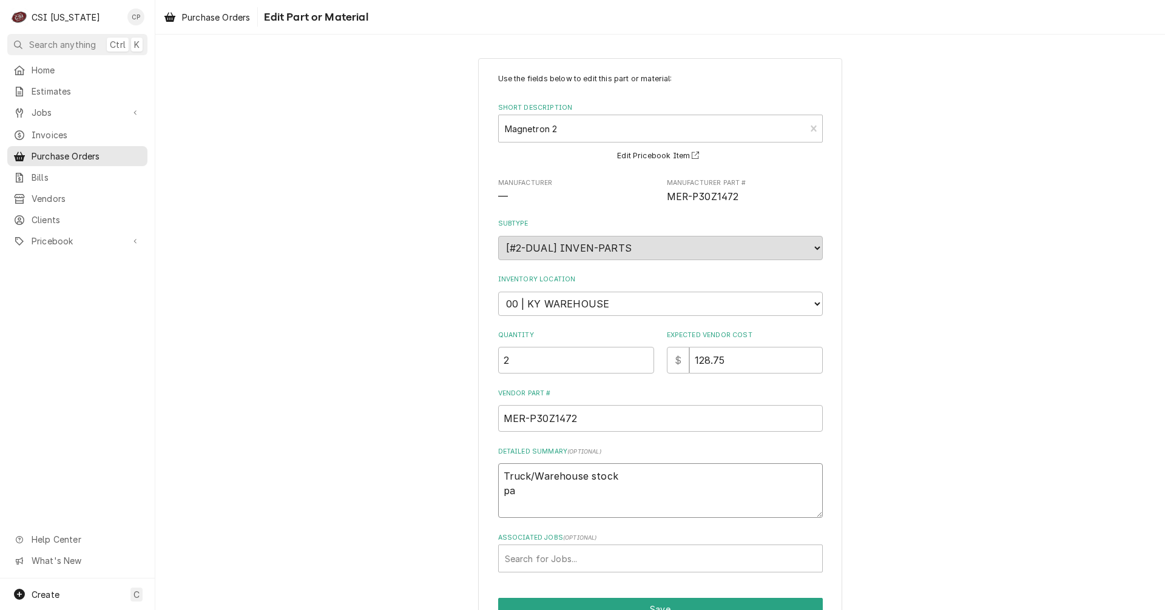
type textarea "x"
type textarea "Truck/Warehouse stock p"
type textarea "x"
type textarea "Truck/Warehouse stock"
type textarea "x"
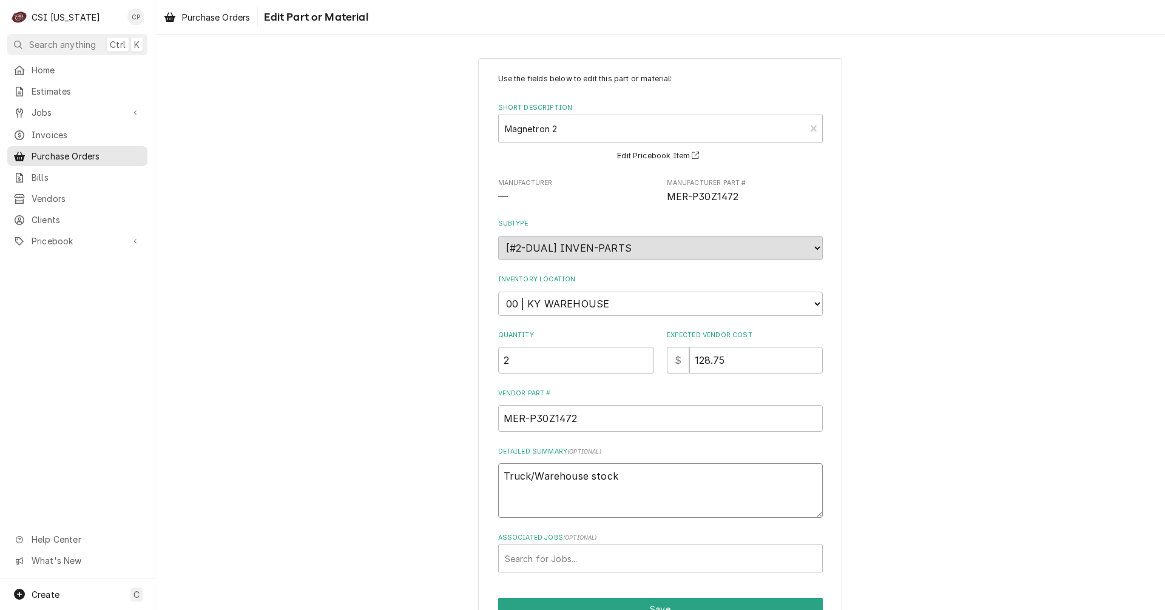
type textarea "Truck/Warehouse stock P"
type textarea "x"
type textarea "Truck/Warehouse stock Pa"
type textarea "x"
type textarea "Truck/Warehouse stock Par"
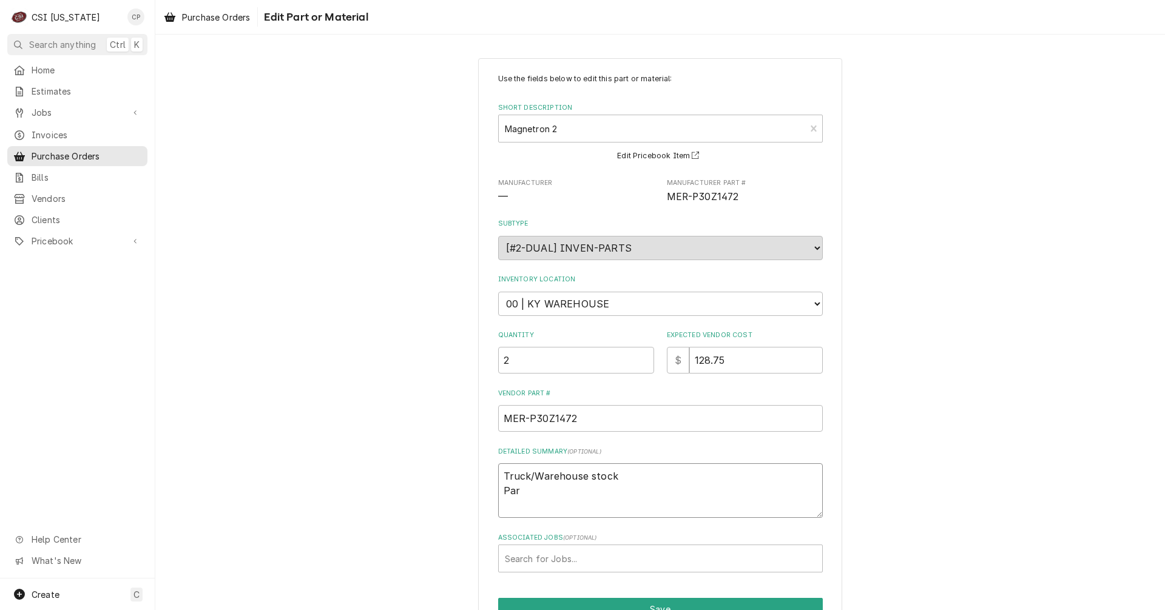
type textarea "x"
type textarea "Truck/Warehouse stock Part"
type textarea "x"
type textarea "Truck/Warehouse stock Parts"
type textarea "x"
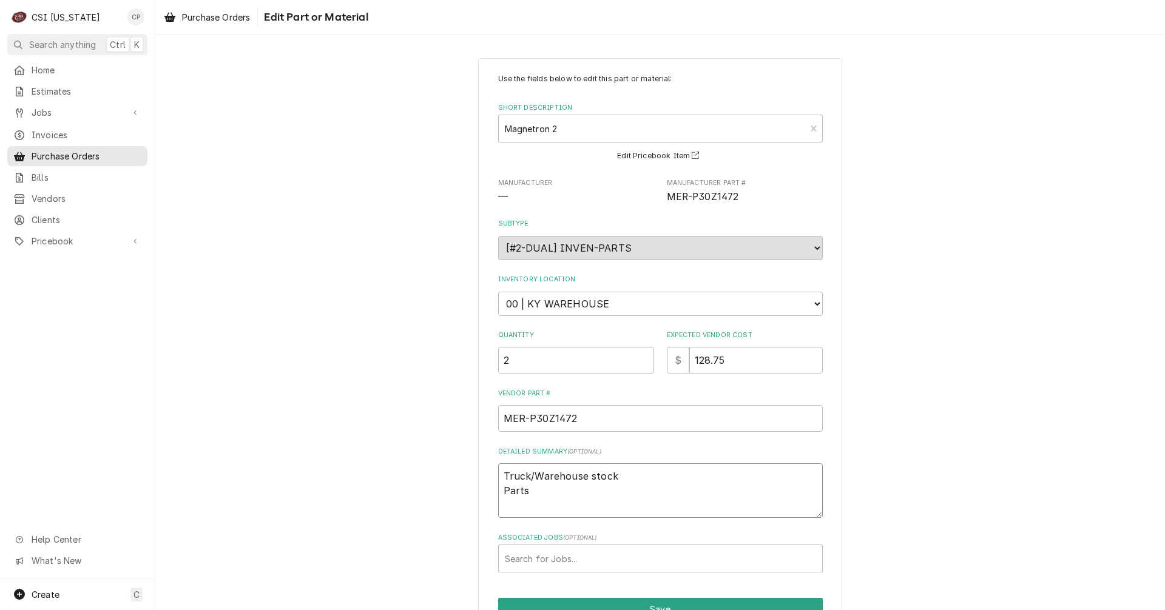
type textarea "Truck/Warehouse stock Parts"
type textarea "x"
type textarea "Truck/Warehouse stock Parts a"
type textarea "x"
type textarea "Truck/Warehouse stock Parts ar"
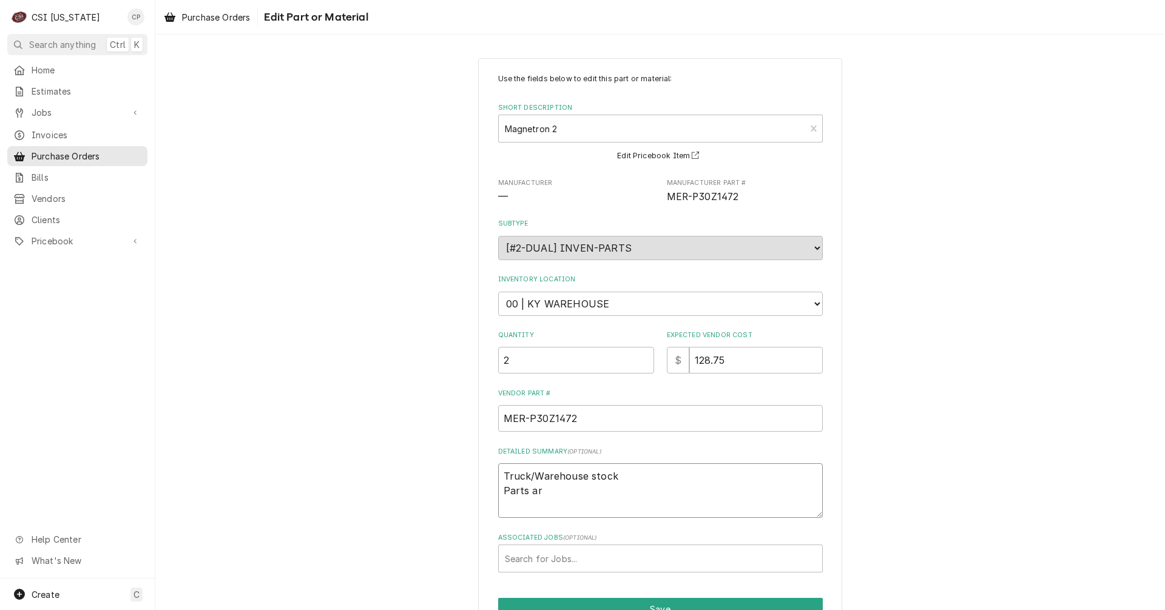
type textarea "x"
type textarea "Truck/Warehouse stock Parts arr"
type textarea "x"
type textarea "Truck/Warehouse stock Parts arri"
type textarea "x"
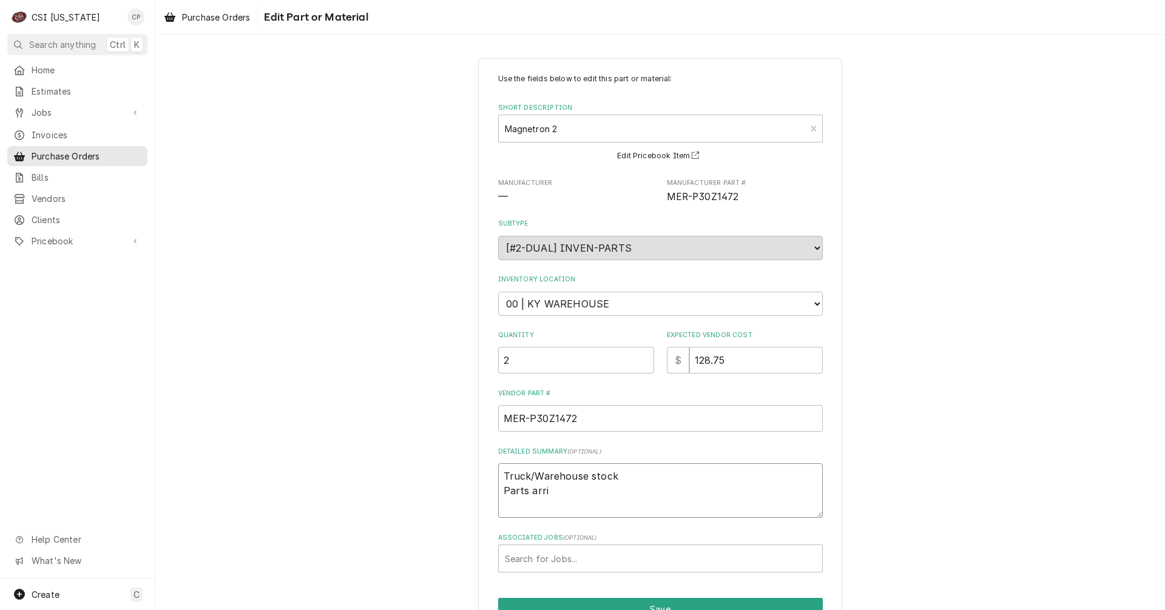
type textarea "Truck/Warehouse stock Parts arriv"
type textarea "x"
type textarea "Truck/Warehouse stock Parts arrive"
type textarea "x"
type textarea "Truck/Warehouse stock Parts arrived"
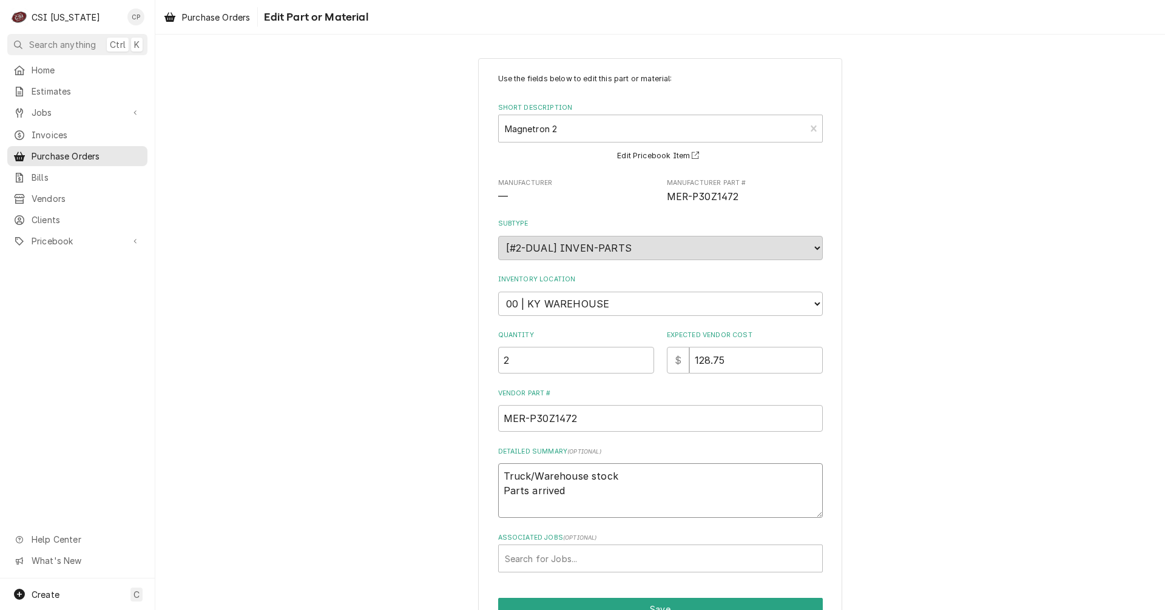
type textarea "x"
type textarea "Truck/Warehouse stock Parts arrived"
type textarea "x"
type textarea "Truck/Warehouse stock Parts arrived a"
type textarea "x"
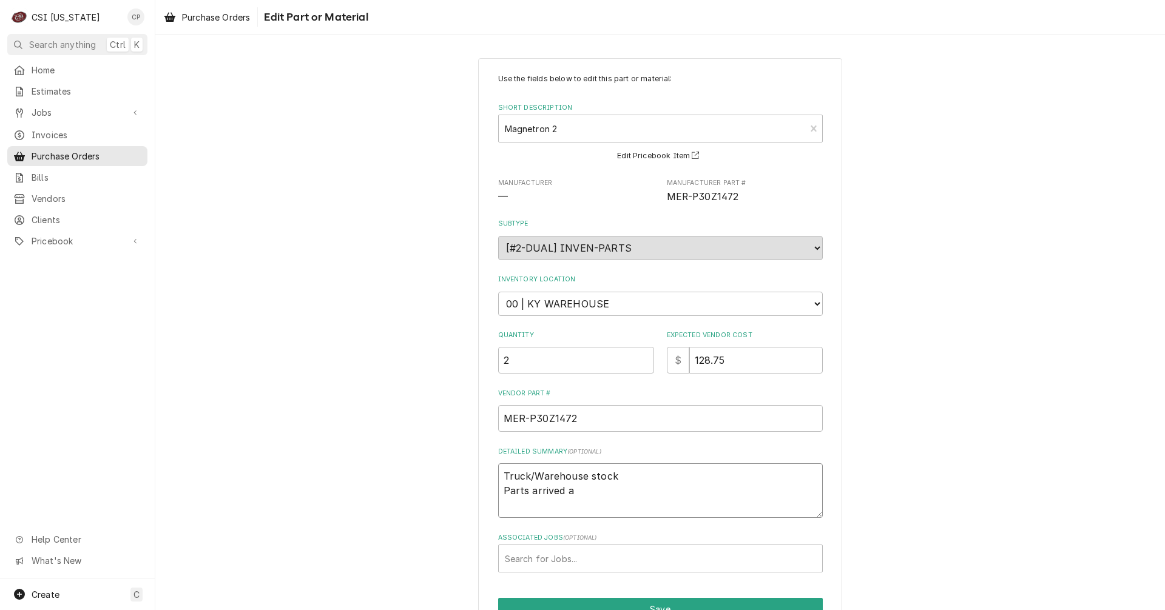
type textarea "Truck/Warehouse stock Parts arrived an"
type textarea "x"
type textarea "Truck/Warehouse stock Parts arrived and"
type textarea "x"
type textarea "Truck/Warehouse stock Parts arrived and"
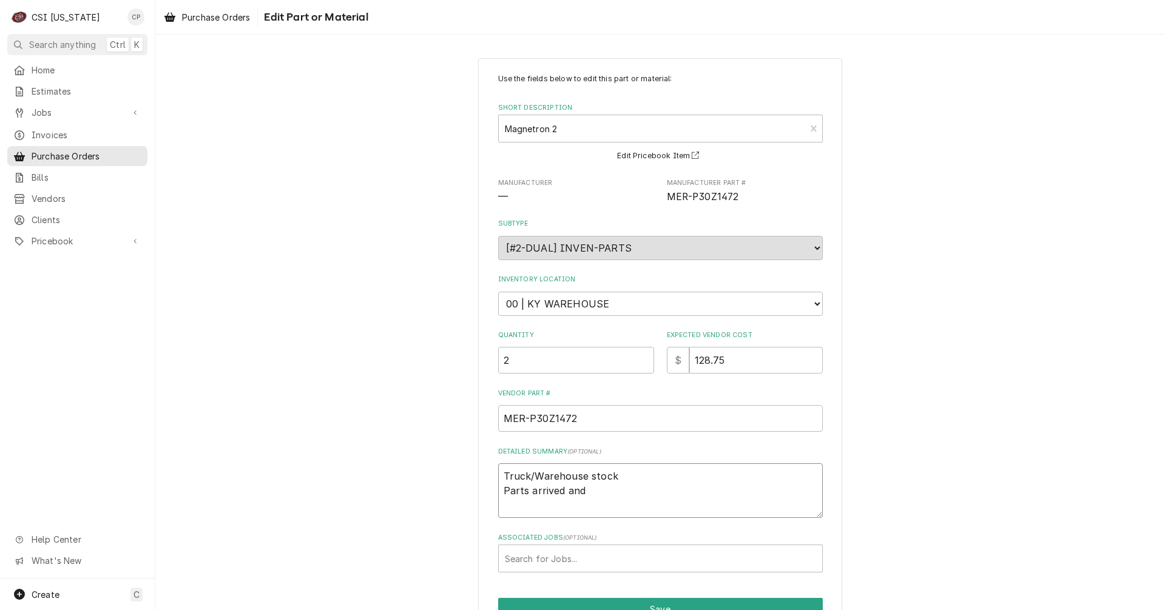
type textarea "x"
type textarea "Truck/Warehouse stock Parts arrived and p"
type textarea "x"
type textarea "Truck/Warehouse stock Parts arrived and pl"
type textarea "x"
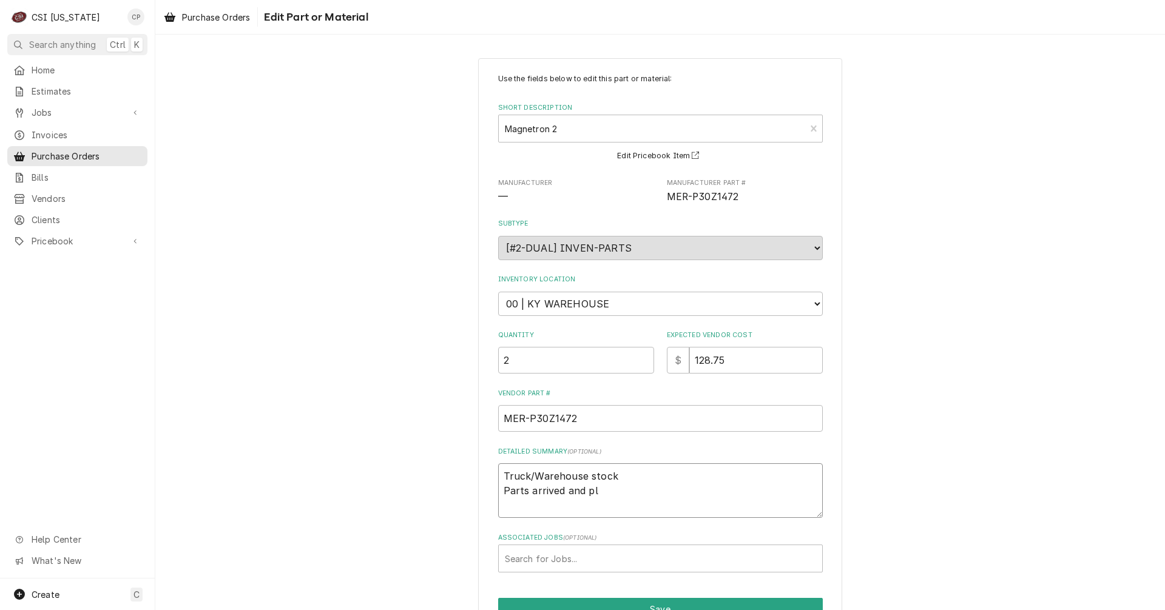
type textarea "Truck/Warehouse stock Parts arrived and pla"
type textarea "x"
type textarea "Truck/Warehouse stock Parts arrived and plac"
type textarea "x"
type textarea "Truck/Warehouse stock Parts arrived and place"
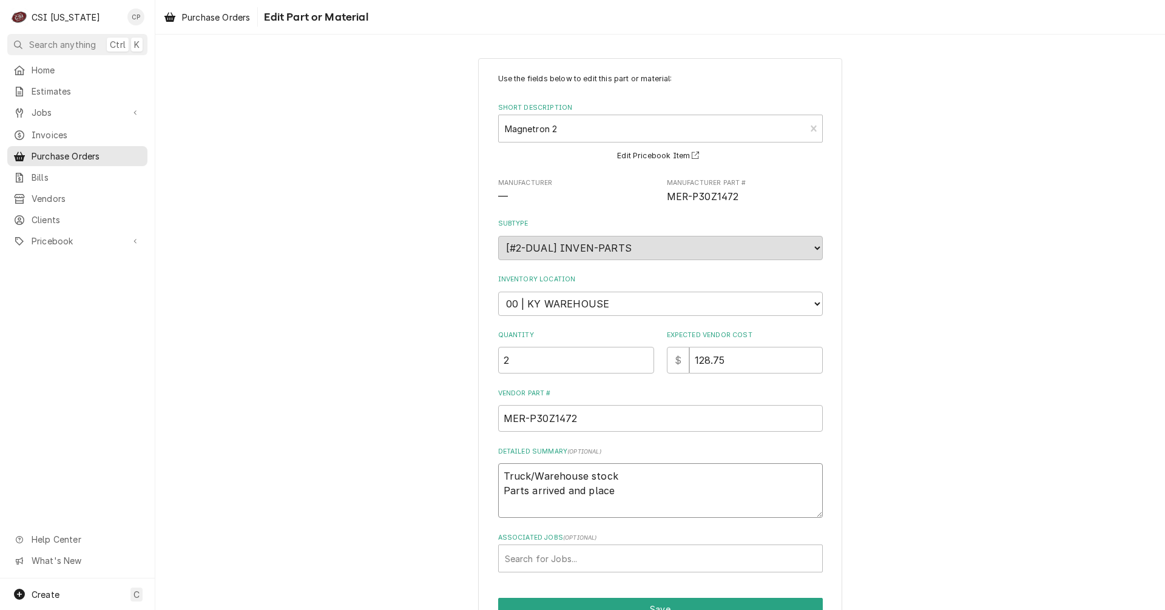
type textarea "x"
type textarea "Truck/Warehouse stock Parts arrived and placed"
type textarea "x"
type textarea "Truck/Warehouse stock Parts arrived and placed"
type textarea "x"
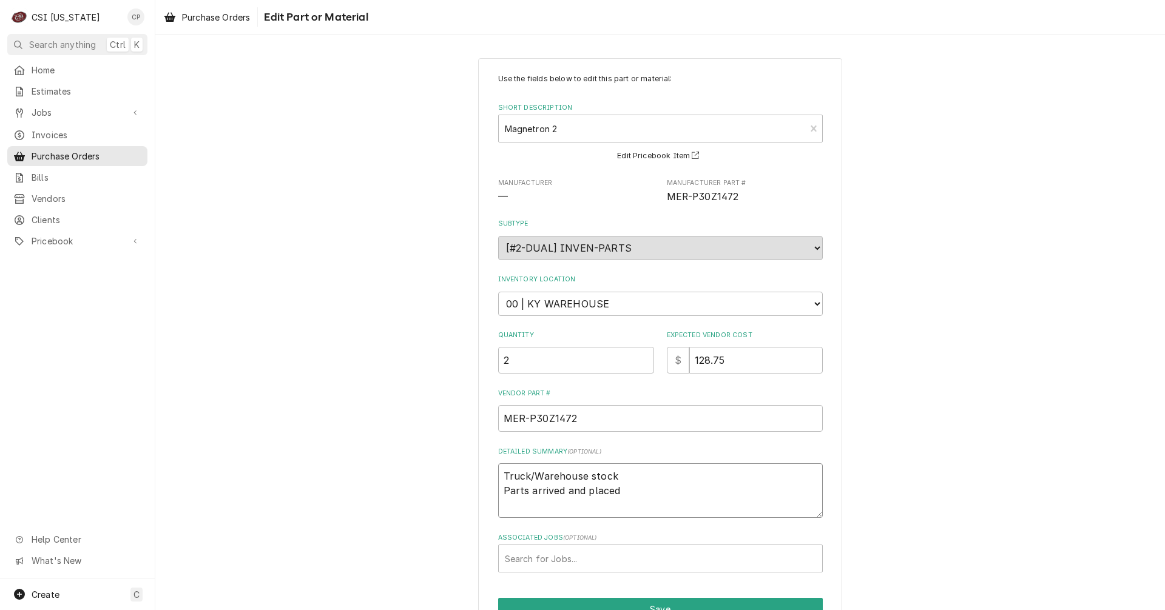
type textarea "Truck/Warehouse stock Parts arrived and placed o"
type textarea "x"
type textarea "Truck/Warehouse stock Parts arrived and placed on"
type textarea "x"
type textarea "Truck/Warehouse stock Parts arrived and placed on"
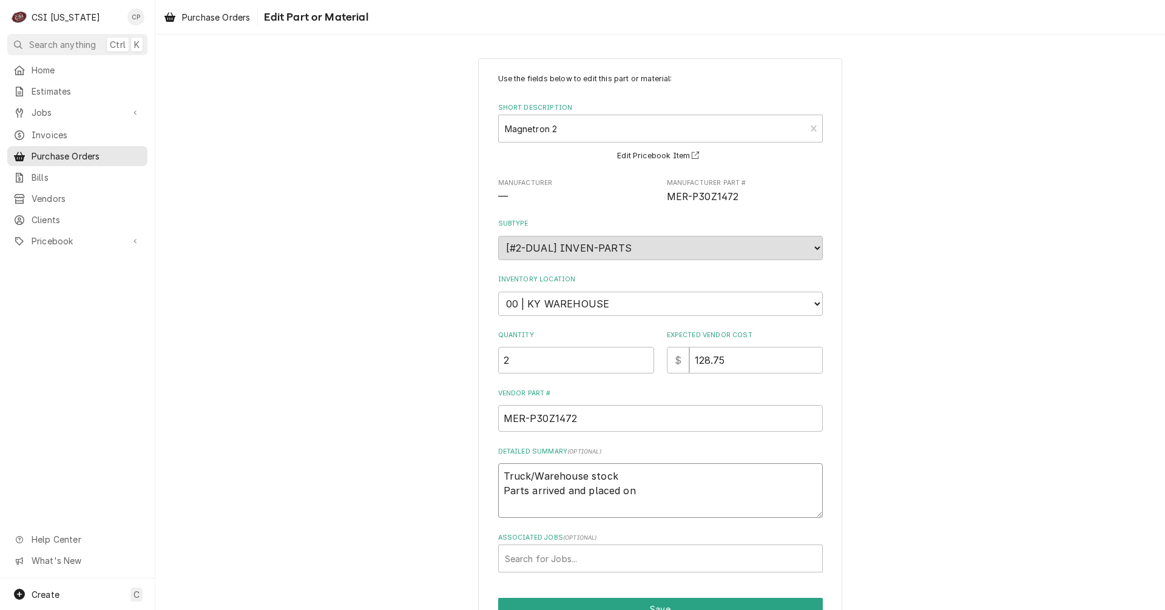
type textarea "x"
type textarea "Truck/Warehouse stock Parts arrived and placed on m"
type textarea "x"
type textarea "Truck/Warehouse stock Parts arrived and placed on"
type textarea "x"
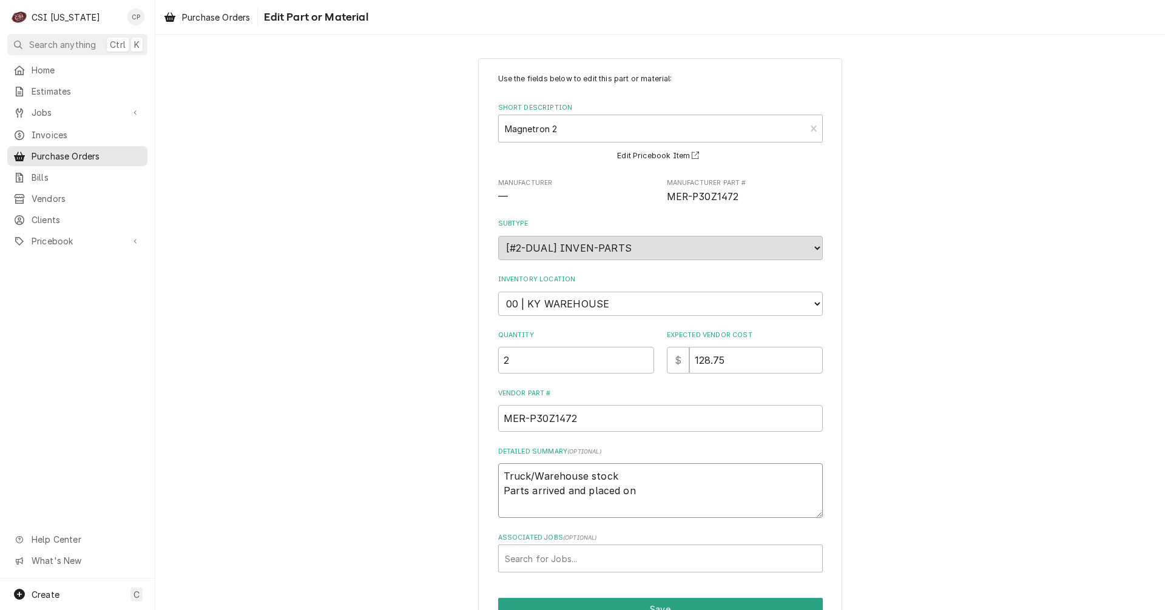
type textarea "Truck/Warehouse stock Parts arrived and placed on M"
type textarea "x"
type textarea "Truck/Warehouse stock Parts arrived and placed on Ma"
type textarea "x"
type textarea "Truck/Warehouse stock Parts arrived and placed on Mat"
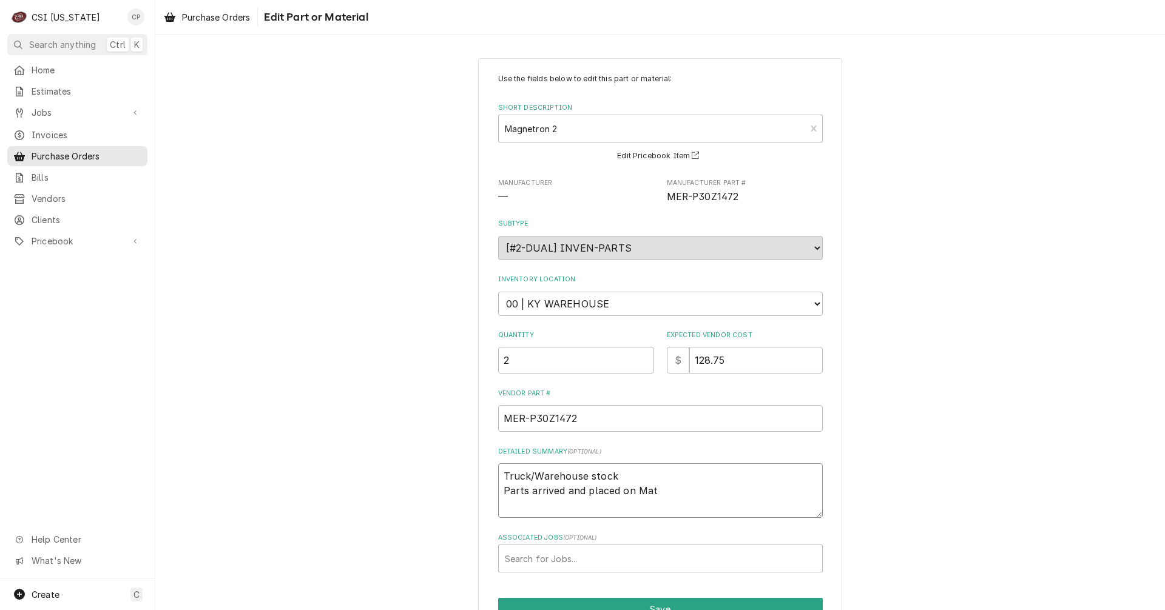
type textarea "x"
type textarea "Truck/Warehouse stock Parts arrived and placed on Matt"
type textarea "x"
type textarea "Truck/Warehouse stock Parts arrived and placed on Matts"
type textarea "x"
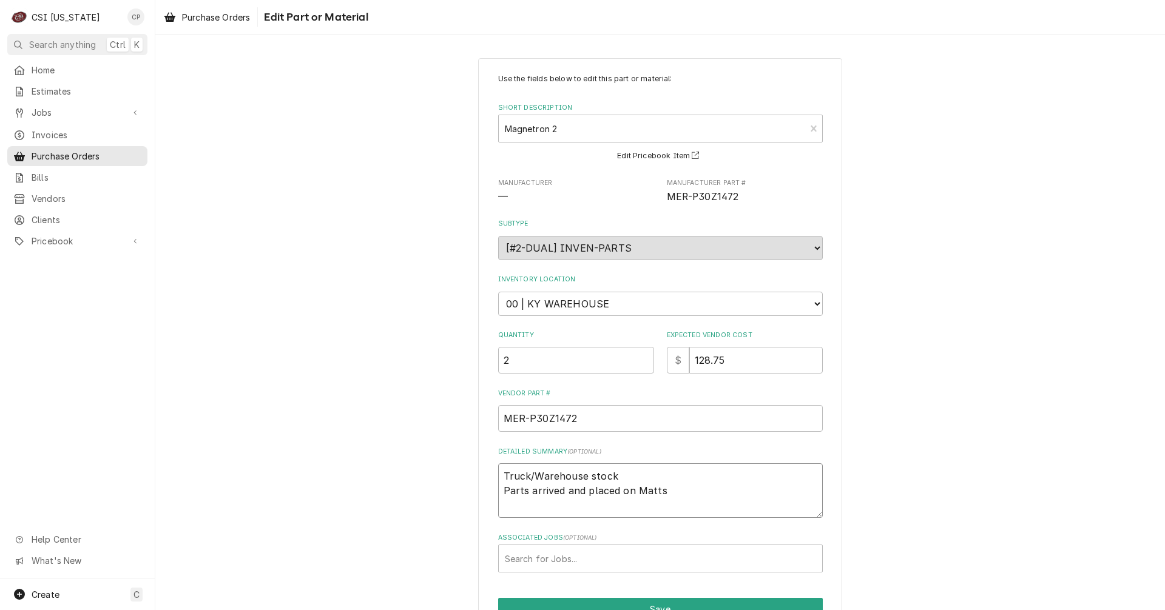
type textarea "Truck/Warehouse stock Parts arrived and placed on Matts"
type textarea "x"
type textarea "Truck/Warehouse stock Parts arrived and placed on Matts s"
type textarea "x"
type textarea "Truck/Warehouse stock Parts arrived and placed on Matts sh"
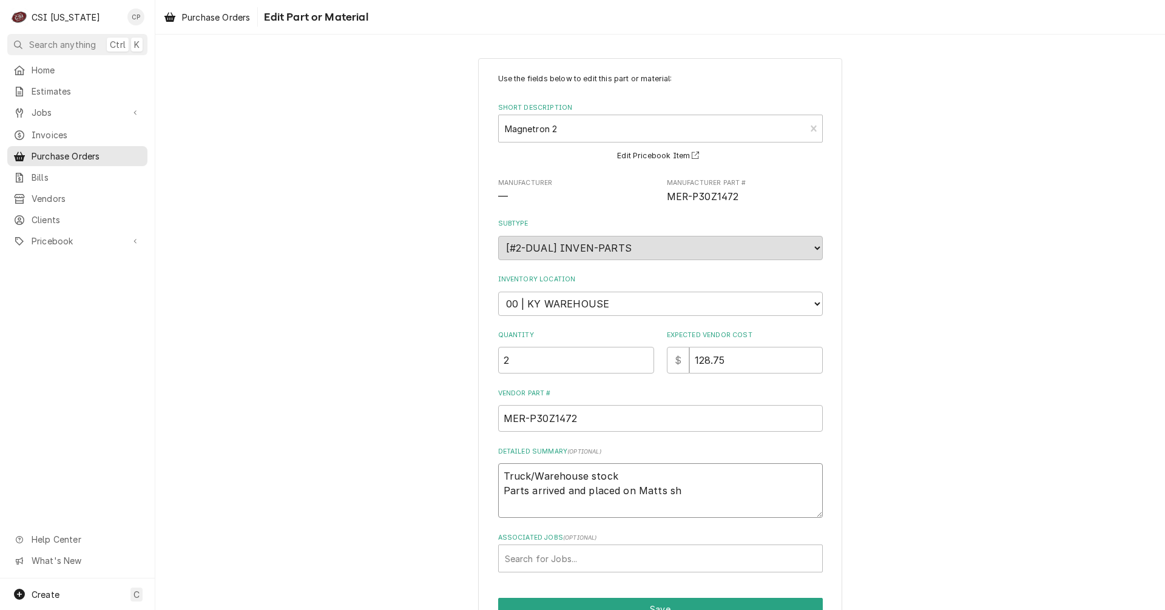
type textarea "x"
type textarea "Truck/Warehouse stock Parts arrived and placed on Matts she"
type textarea "x"
type textarea "Truck/Warehouse stock Parts arrived and placed on Matts shel"
type textarea "x"
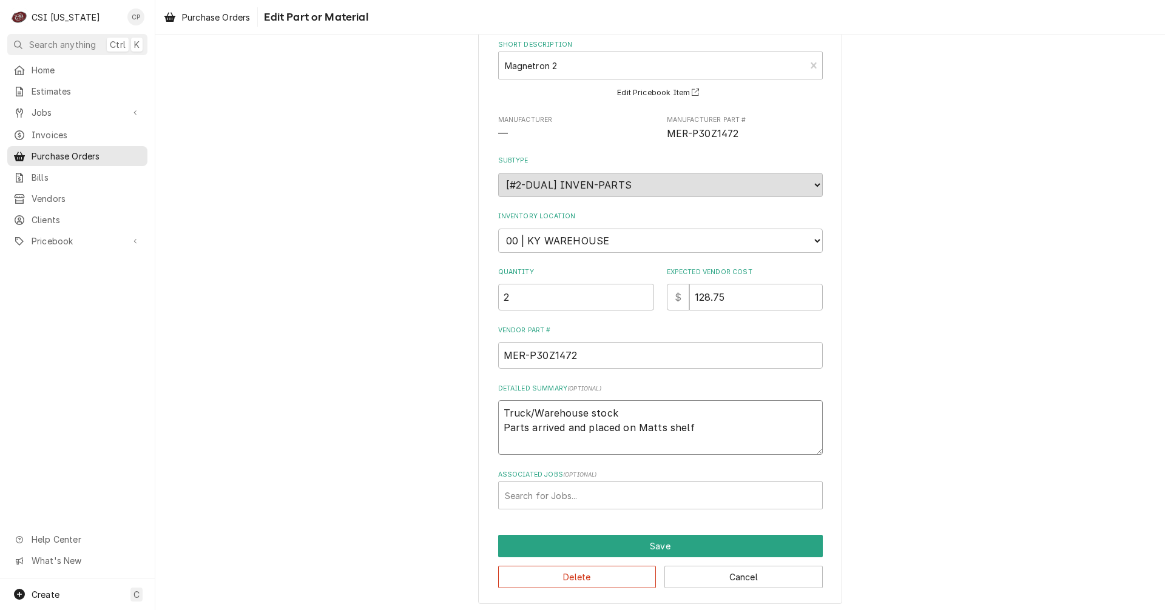
scroll to position [67, 0]
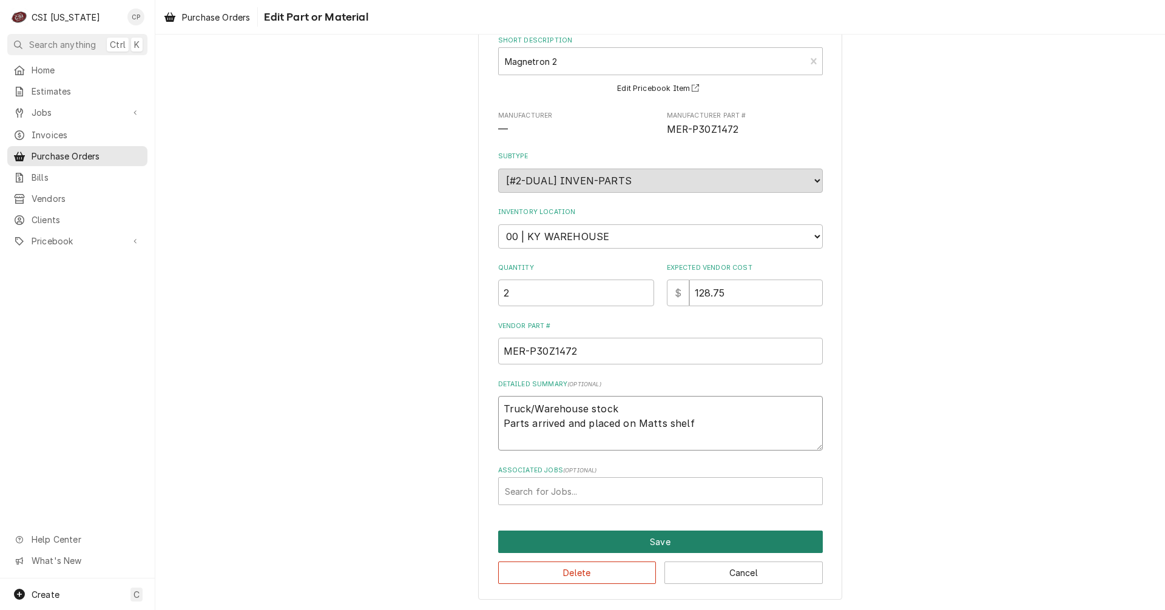
type textarea "Truck/Warehouse stock Parts arrived and placed on Matts shelf"
click at [661, 544] on button "Save" at bounding box center [660, 542] width 325 height 22
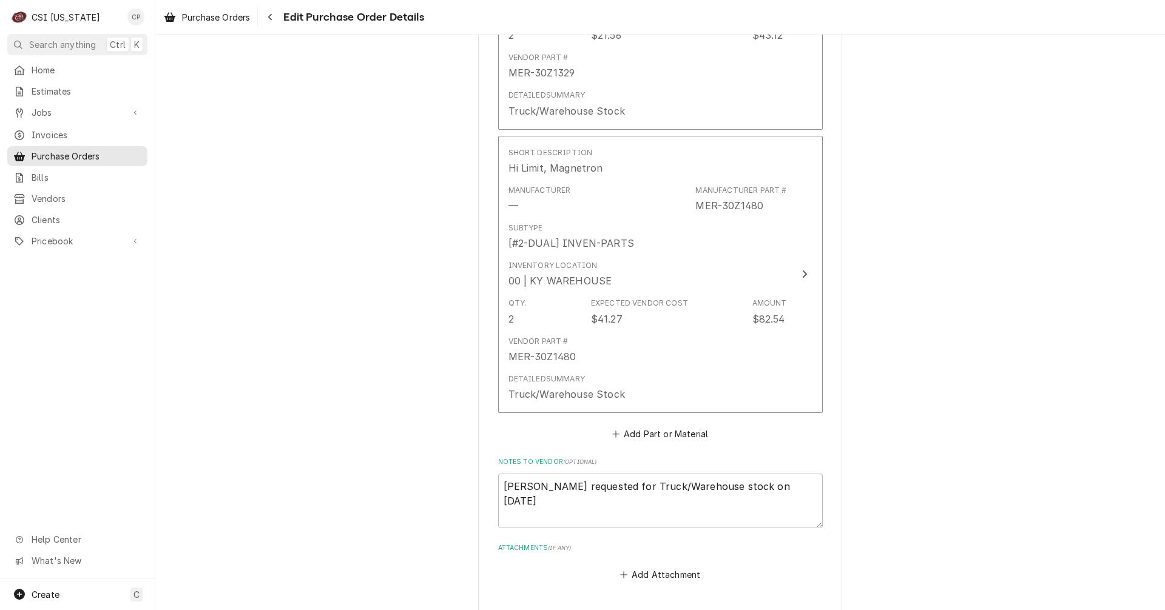
scroll to position [1132, 0]
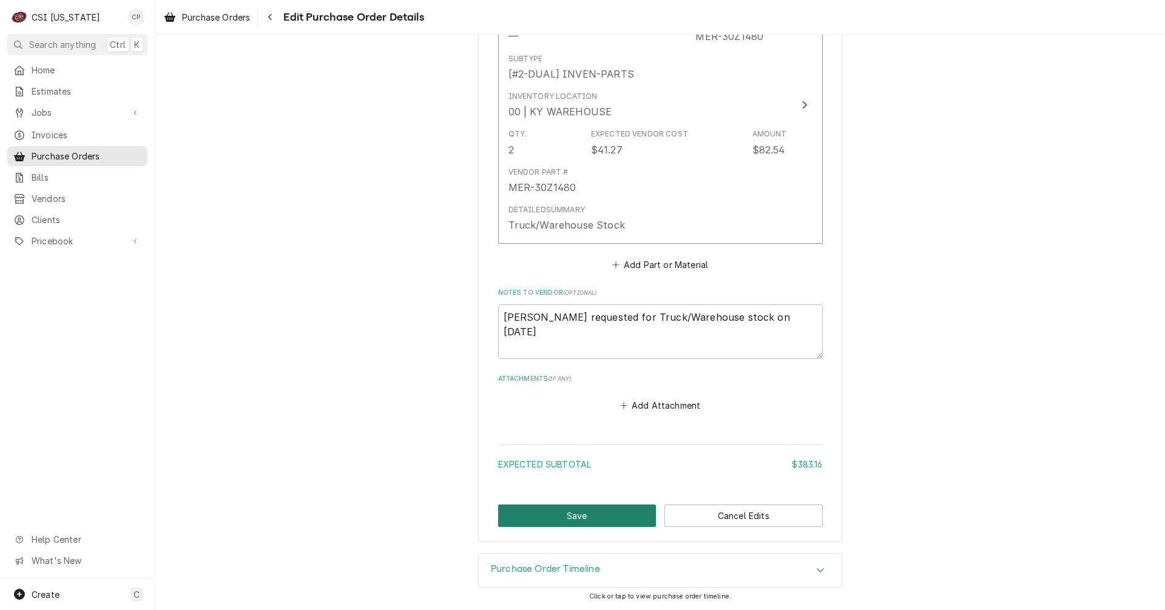
click at [600, 519] on button "Save" at bounding box center [577, 516] width 158 height 22
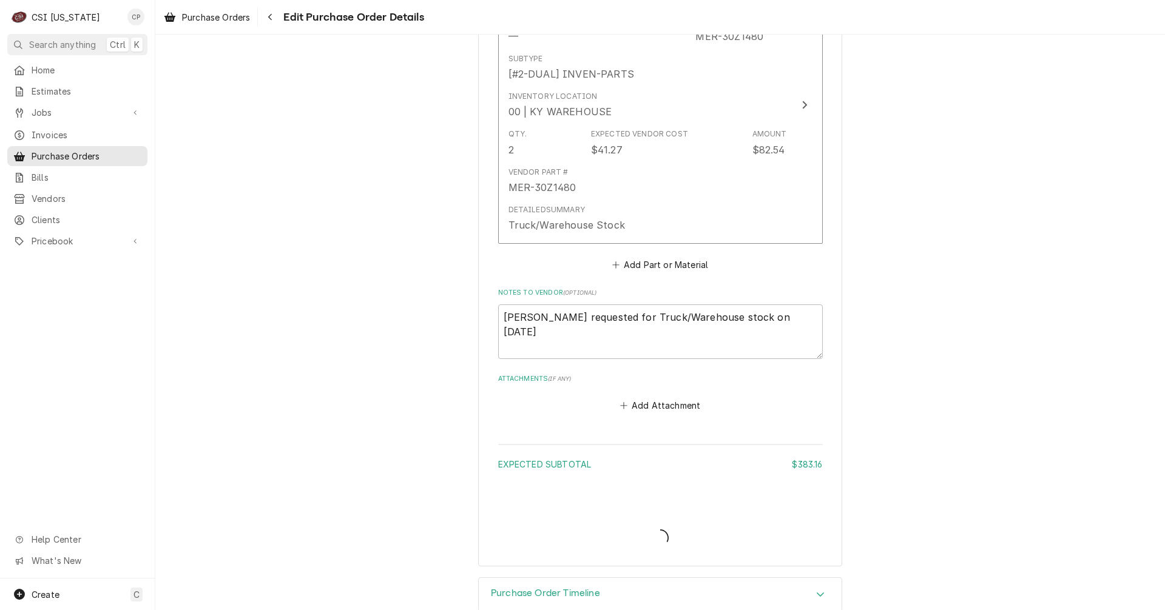
type textarea "x"
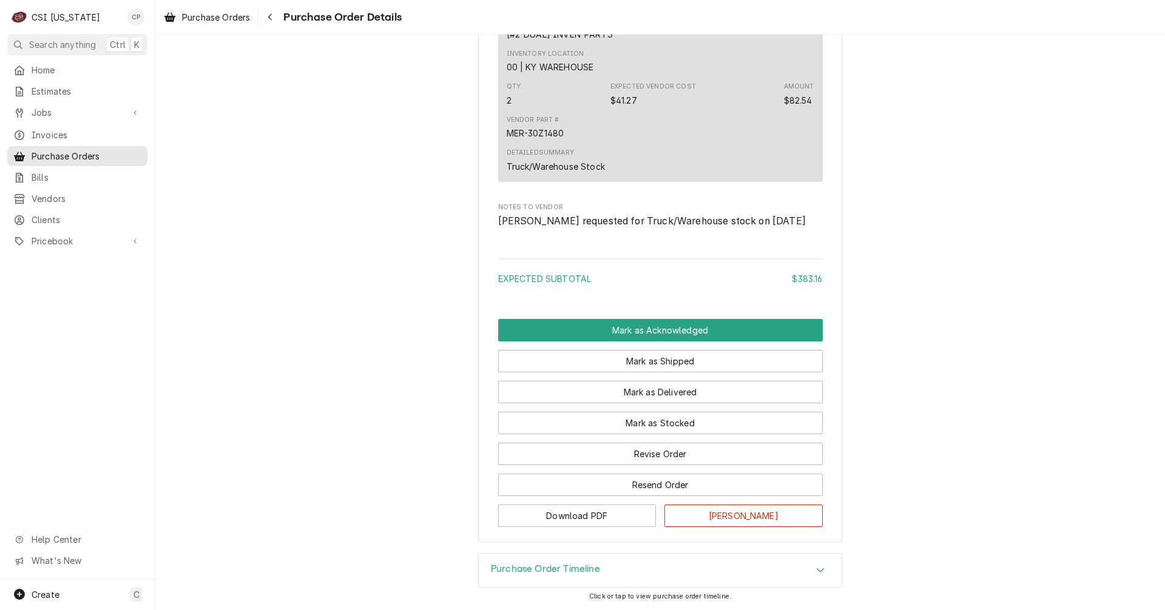
scroll to position [1274, 0]
